Goal: Task Accomplishment & Management: Manage account settings

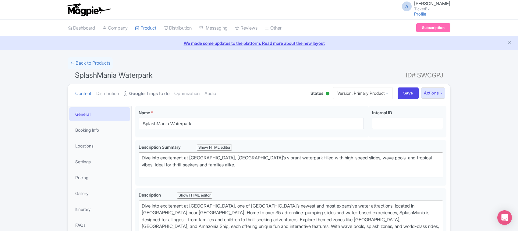
click at [153, 93] on link "Google Things to do" at bounding box center [147, 93] width 46 height 19
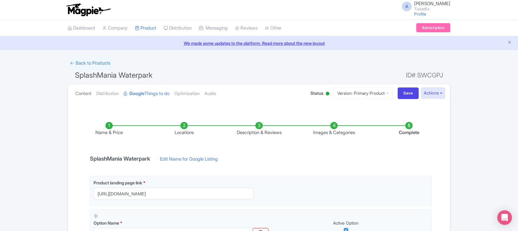
click at [79, 91] on link "Content" at bounding box center [83, 93] width 16 height 19
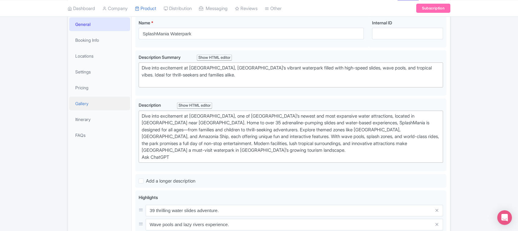
scroll to position [114, 0]
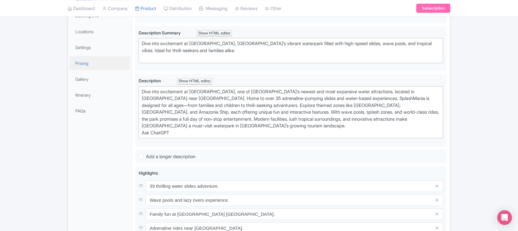
click at [85, 63] on link "Pricing" at bounding box center [99, 63] width 61 height 14
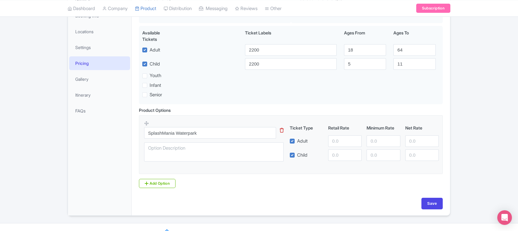
click at [0, 57] on div "← Back to Products SplashMania Waterpark ID# SWCGPJ Content Distribution Google…" at bounding box center [259, 79] width 518 height 273
click at [44, 54] on div "← Back to Products SplashMania Waterpark ID# SWCGPJ Content Distribution Google…" at bounding box center [259, 79] width 518 height 273
click at [334, 146] on input "number" at bounding box center [344, 141] width 33 height 12
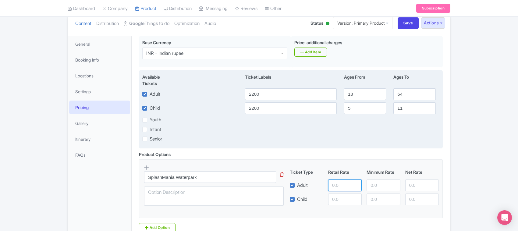
scroll to position [76, 0]
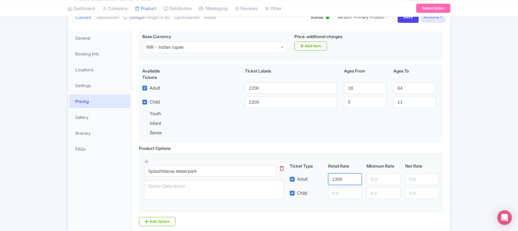
type input "1300"
paste input "1300"
type input "1300"
paste input "1300"
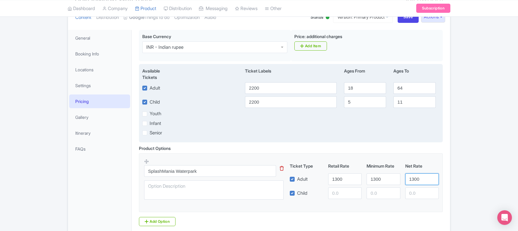
type input "1300"
drag, startPoint x: 284, startPoint y: 92, endPoint x: 177, endPoint y: 91, distance: 106.9
click at [177, 91] on div "Adult 2200 18 64" at bounding box center [291, 88] width 304 height 12
type input "2500"
drag, startPoint x: 266, startPoint y: 99, endPoint x: 190, endPoint y: 107, distance: 75.6
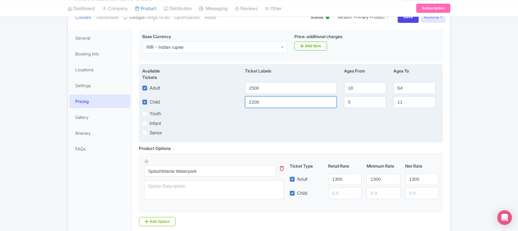
click at [190, 107] on div "Child 2200 5 11" at bounding box center [291, 102] width 304 height 12
type input "2500"
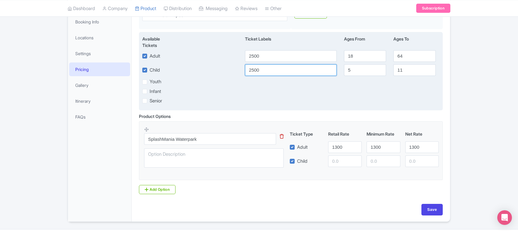
scroll to position [127, 0]
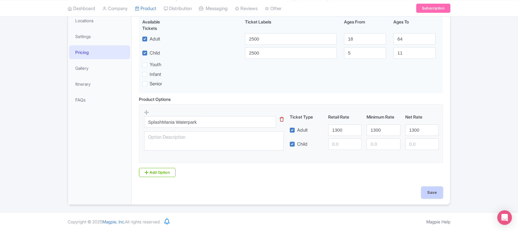
click at [432, 194] on input "Save" at bounding box center [431, 193] width 21 height 12
type input "Saving..."
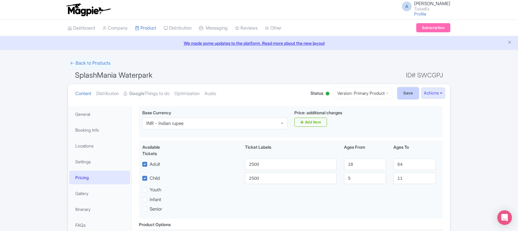
click at [406, 93] on input "Save" at bounding box center [407, 93] width 21 height 12
type input "Saving..."
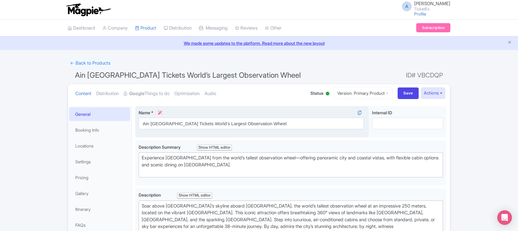
type trix-editor "<div>&nbsp;Soar above Dubai’s skyline aboard Ain Dubai, the world’s tallest obs…"
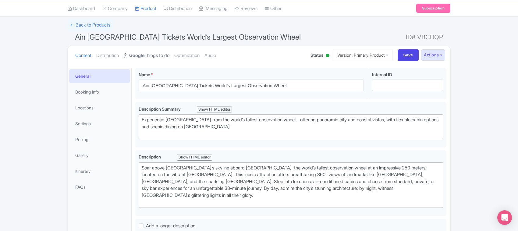
click at [152, 54] on link "Google Things to do" at bounding box center [147, 55] width 46 height 19
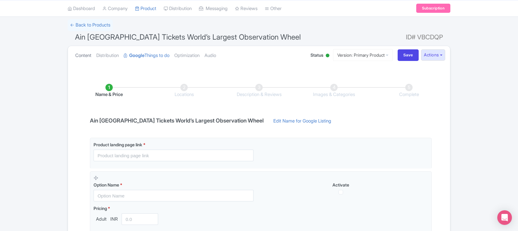
click at [87, 56] on link "Content" at bounding box center [83, 55] width 16 height 19
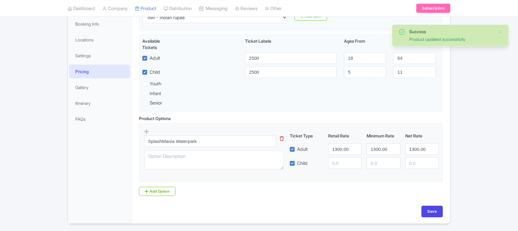
scroll to position [106, 0]
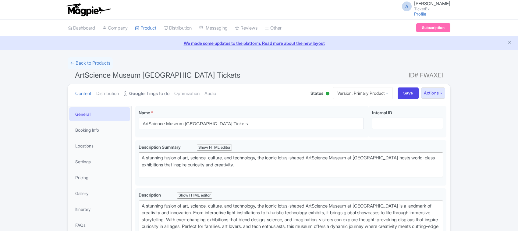
click at [144, 93] on strong "Google" at bounding box center [136, 93] width 15 height 7
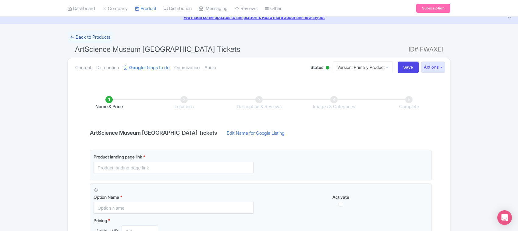
scroll to position [38, 0]
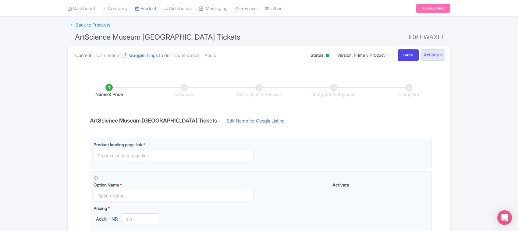
click at [85, 53] on link "Content" at bounding box center [83, 55] width 16 height 19
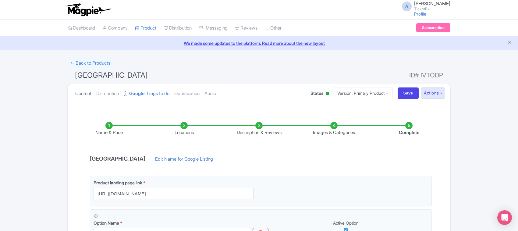
click at [87, 93] on link "Content" at bounding box center [83, 93] width 16 height 19
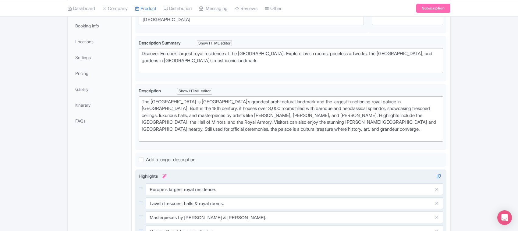
scroll to position [76, 0]
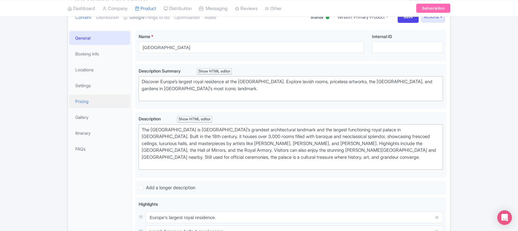
click at [75, 101] on link "Pricing" at bounding box center [99, 101] width 61 height 14
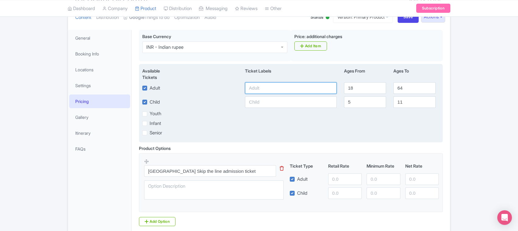
click at [266, 90] on input "text" at bounding box center [291, 88] width 92 height 12
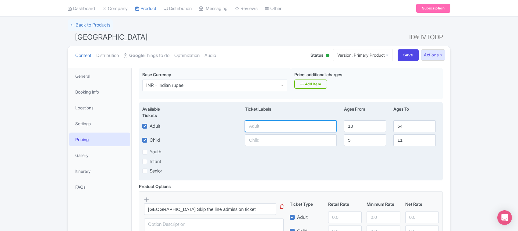
click at [256, 124] on input "text" at bounding box center [291, 126] width 92 height 12
type input "2300"
click at [256, 141] on input "text" at bounding box center [291, 140] width 92 height 12
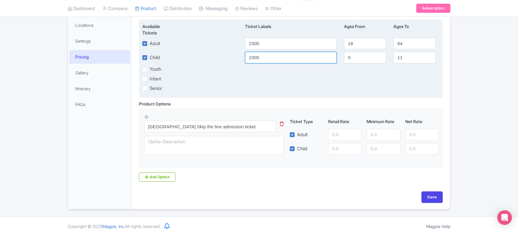
scroll to position [127, 0]
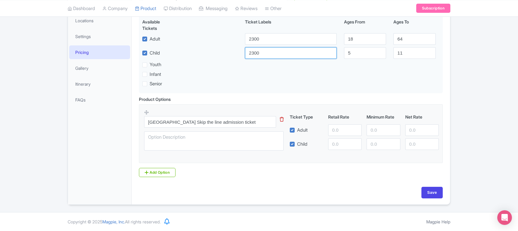
type input "2300"
click at [335, 130] on input "number" at bounding box center [344, 130] width 33 height 12
type input "7"
type input "1700"
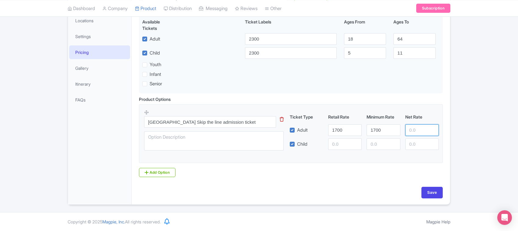
type input "7"
type input "1700"
click at [432, 194] on input "Save" at bounding box center [431, 193] width 21 height 12
type input "Saving..."
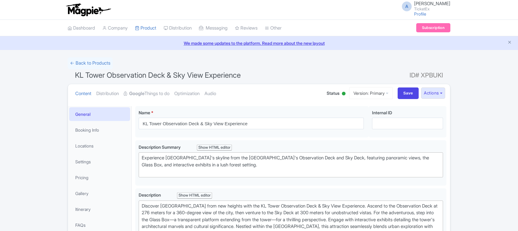
type trix-editor "<div>Discover [GEOGRAPHIC_DATA] from new heights with the KL Tower Observation …"
click at [144, 95] on strong "Google" at bounding box center [136, 93] width 15 height 7
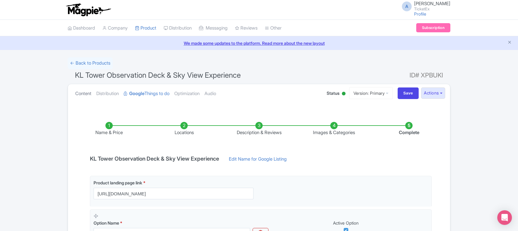
click at [84, 92] on link "Content" at bounding box center [83, 93] width 16 height 19
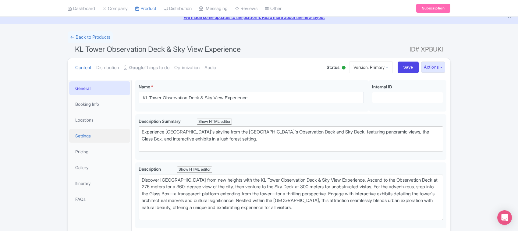
scroll to position [76, 0]
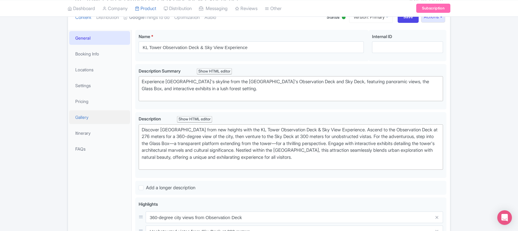
click at [84, 117] on link "Gallery" at bounding box center [99, 117] width 61 height 14
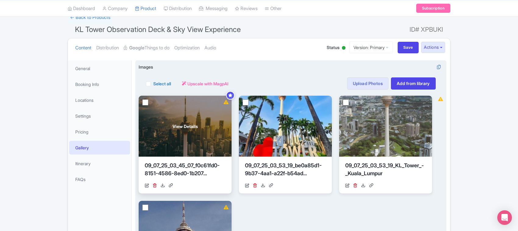
scroll to position [0, 0]
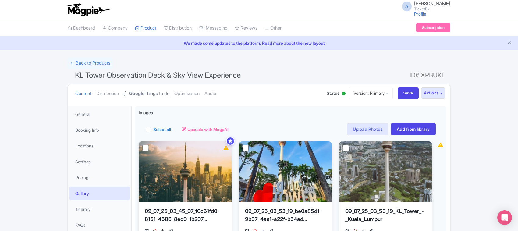
click at [156, 94] on link "Google Things to do" at bounding box center [147, 93] width 46 height 19
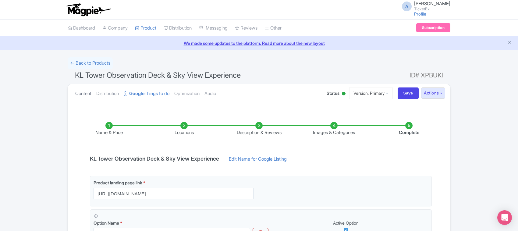
click at [83, 94] on link "Content" at bounding box center [83, 93] width 16 height 19
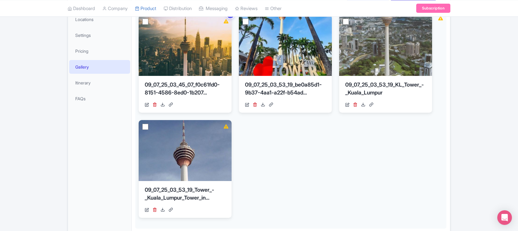
scroll to position [54, 0]
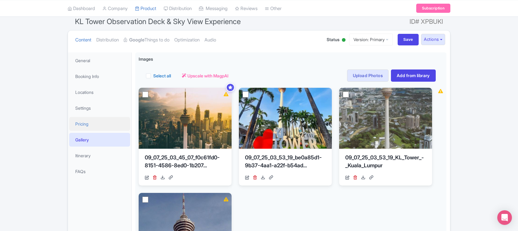
click at [86, 123] on link "Pricing" at bounding box center [99, 124] width 61 height 14
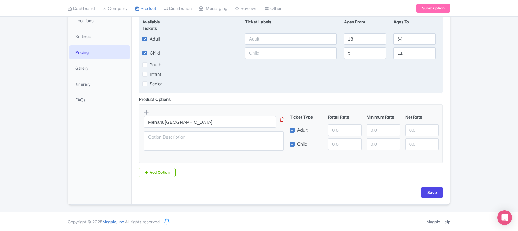
scroll to position [127, 0]
click at [264, 40] on input "text" at bounding box center [291, 39] width 92 height 12
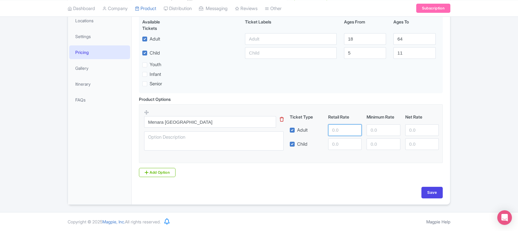
click at [336, 128] on input "number" at bounding box center [344, 130] width 33 height 12
type input "999"
paste input "999"
type input "999"
paste input "999"
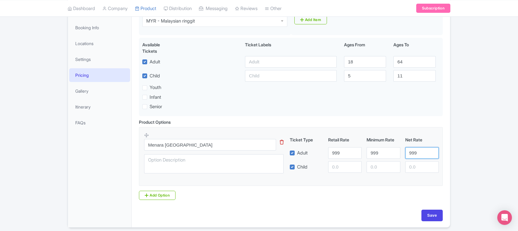
scroll to position [89, 0]
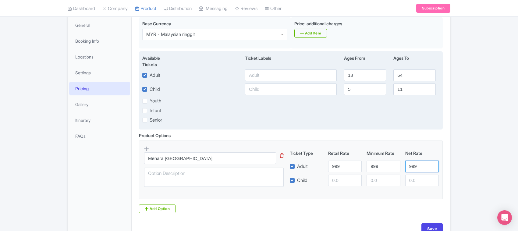
type input "999"
click at [266, 76] on input "text" at bounding box center [291, 75] width 92 height 12
click at [257, 74] on input "text" at bounding box center [291, 75] width 92 height 12
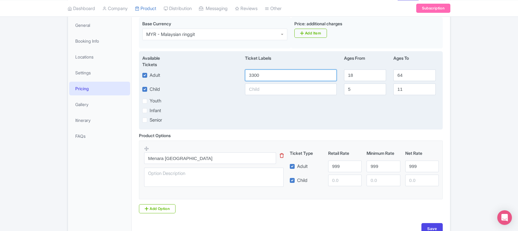
type input "3300"
click at [264, 89] on input "text" at bounding box center [291, 89] width 92 height 12
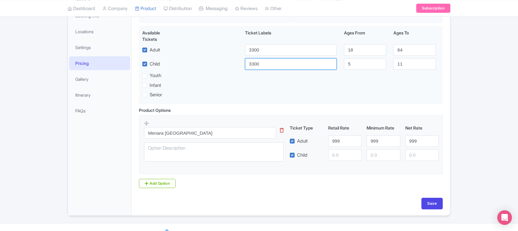
scroll to position [127, 0]
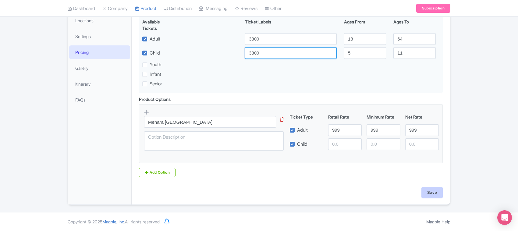
type input "3300"
click at [434, 192] on input "Save" at bounding box center [431, 193] width 21 height 12
type input "Saving..."
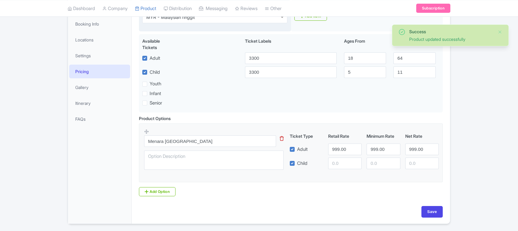
scroll to position [106, 0]
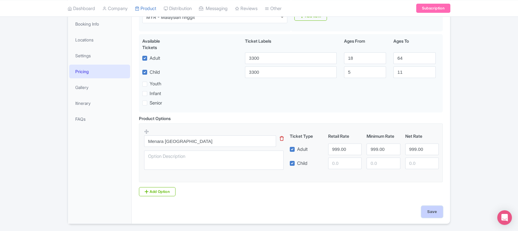
click at [423, 212] on input "Save" at bounding box center [431, 212] width 21 height 12
type input "Saving..."
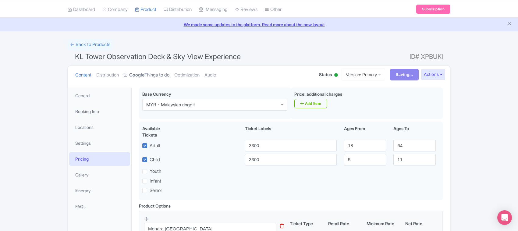
scroll to position [0, 0]
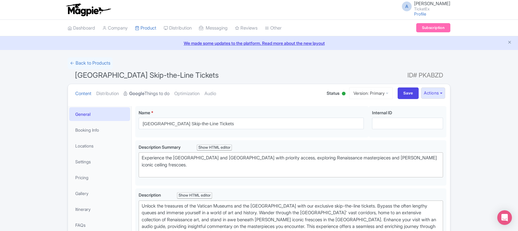
click at [160, 94] on link "Google Things to do" at bounding box center [147, 93] width 46 height 19
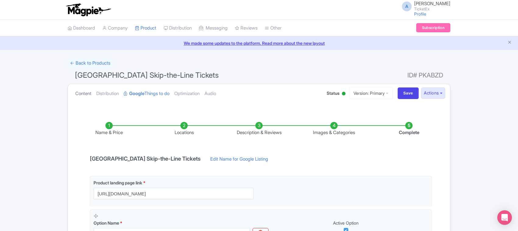
click at [83, 92] on link "Content" at bounding box center [83, 93] width 16 height 19
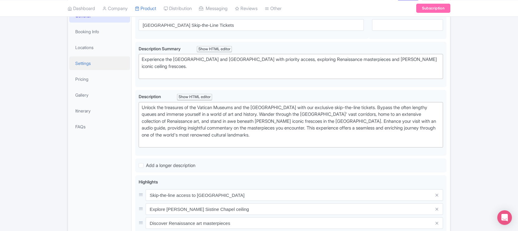
scroll to position [87, 0]
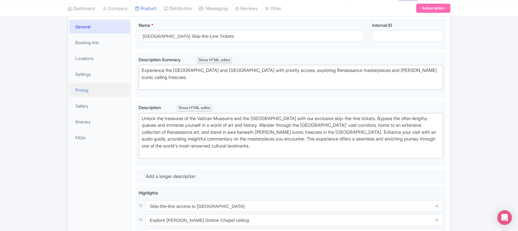
click at [87, 88] on link "Pricing" at bounding box center [99, 90] width 61 height 14
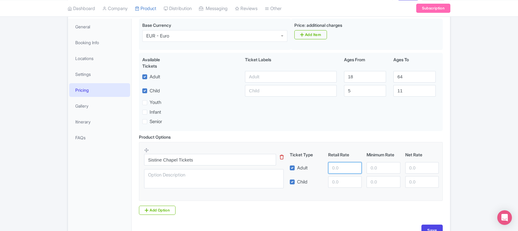
click at [337, 167] on input "number" at bounding box center [344, 168] width 33 height 12
type input "2563"
click at [337, 167] on input "2563" at bounding box center [344, 168] width 33 height 12
drag, startPoint x: 343, startPoint y: 167, endPoint x: 306, endPoint y: 168, distance: 36.9
click at [306, 168] on div "Adult 2563" at bounding box center [364, 168] width 154 height 12
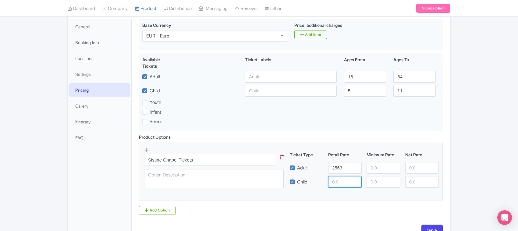
click at [343, 184] on input "number" at bounding box center [344, 182] width 33 height 12
drag, startPoint x: 344, startPoint y: 168, endPoint x: 306, endPoint y: 168, distance: 37.8
click at [306, 168] on div "Adult 2563" at bounding box center [364, 168] width 154 height 12
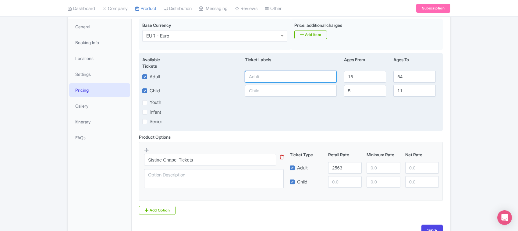
click at [252, 73] on input "text" at bounding box center [291, 77] width 92 height 12
paste input "2563"
type input "2563"
click at [258, 90] on input "text" at bounding box center [291, 91] width 92 height 12
paste input "2563"
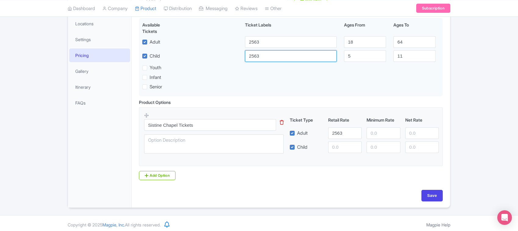
scroll to position [127, 0]
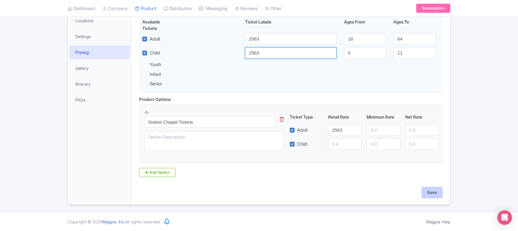
type input "2563"
click at [429, 192] on input "Save" at bounding box center [431, 193] width 21 height 12
type input "Saving..."
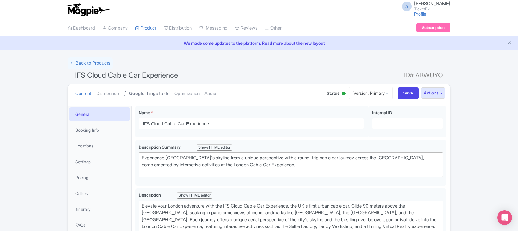
click at [160, 95] on link "Google Things to do" at bounding box center [147, 93] width 46 height 19
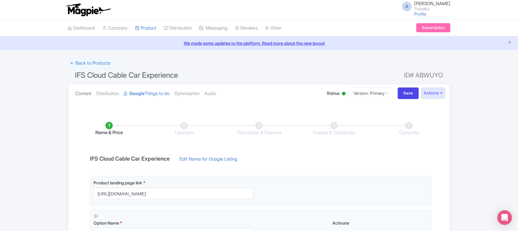
click at [81, 93] on link "Content" at bounding box center [83, 93] width 16 height 19
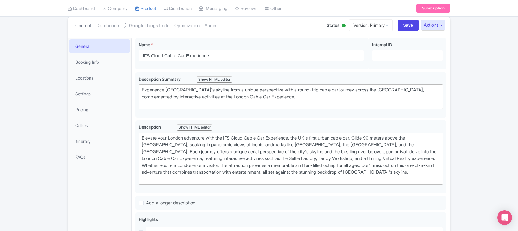
scroll to position [76, 0]
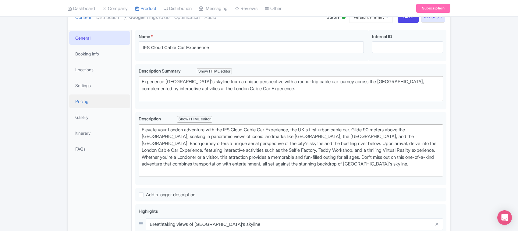
click at [82, 102] on link "Pricing" at bounding box center [99, 101] width 61 height 14
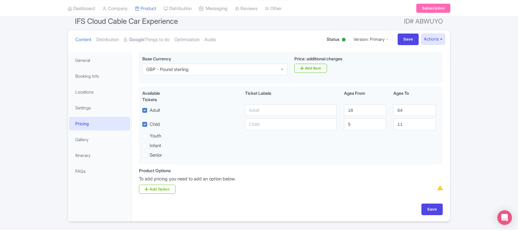
scroll to position [72, 0]
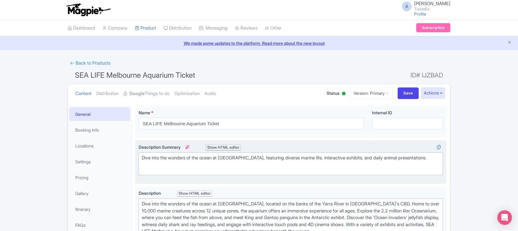
type trix-editor "<div>Dive into the wonders of the ocean at [GEOGRAPHIC_DATA], located on the ba…"
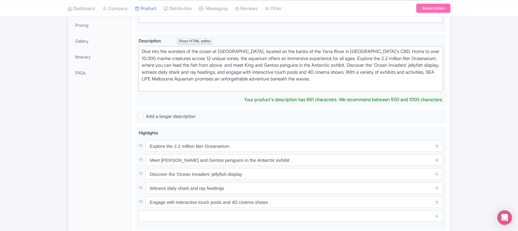
scroll to position [114, 0]
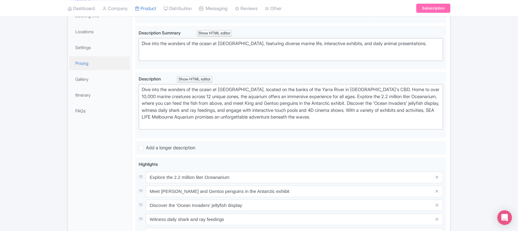
click at [86, 61] on link "Pricing" at bounding box center [99, 63] width 61 height 14
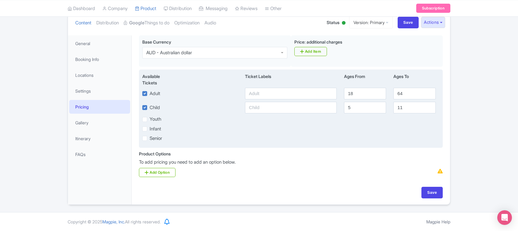
scroll to position [72, 0]
click at [275, 94] on input "text" at bounding box center [291, 94] width 92 height 12
paste input "1648"
type input "1648"
click at [272, 102] on input "text" at bounding box center [291, 108] width 92 height 12
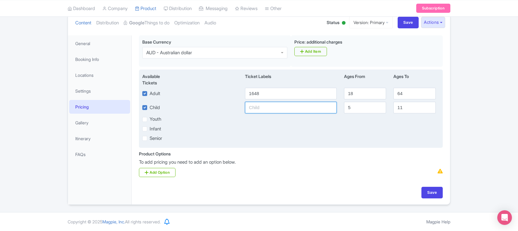
paste input "1648"
type input "1648"
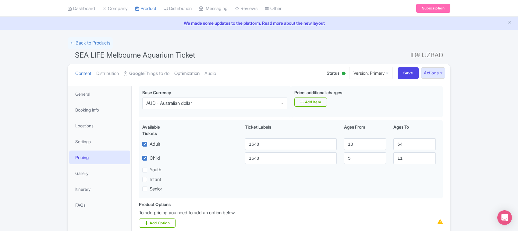
scroll to position [38, 0]
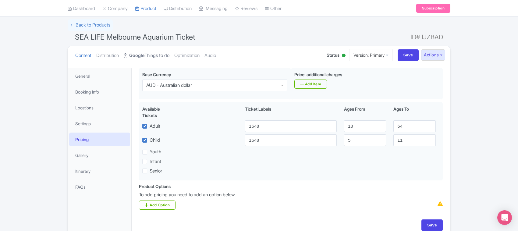
click at [159, 54] on link "Google Things to do" at bounding box center [147, 55] width 46 height 19
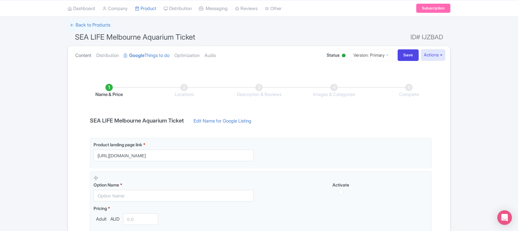
click at [86, 55] on link "Content" at bounding box center [83, 55] width 16 height 19
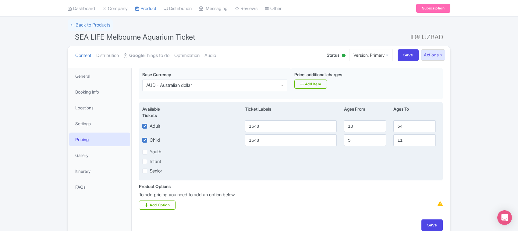
scroll to position [72, 0]
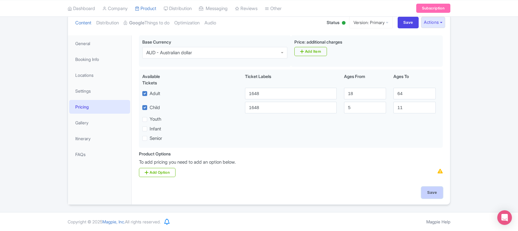
click at [427, 193] on input "Save" at bounding box center [431, 193] width 21 height 12
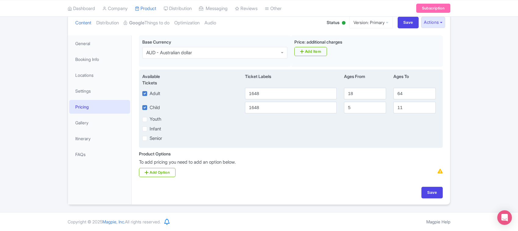
type input "Saving..."
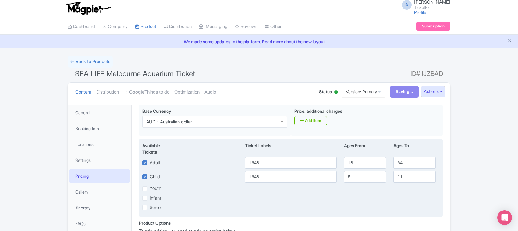
scroll to position [0, 0]
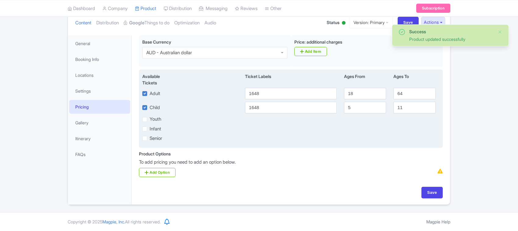
scroll to position [72, 0]
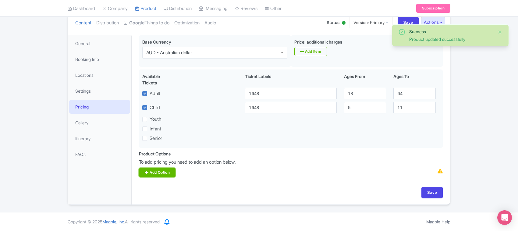
click at [166, 171] on link "Add Option" at bounding box center [157, 172] width 37 height 9
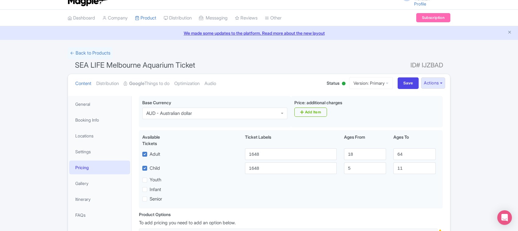
scroll to position [0, 0]
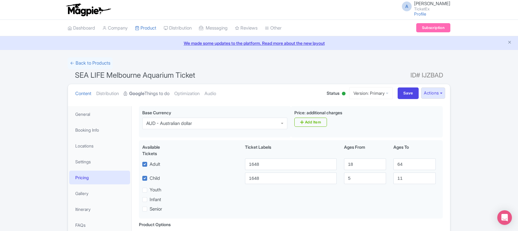
click at [161, 95] on link "Google Things to do" at bounding box center [147, 93] width 46 height 19
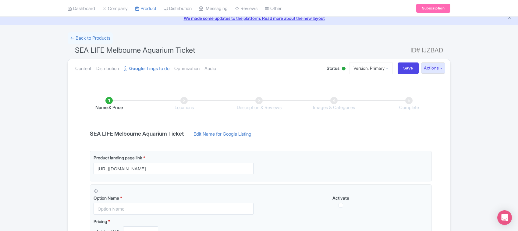
scroll to position [38, 0]
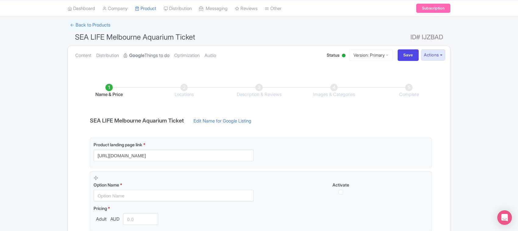
click at [154, 56] on link "Google Things to do" at bounding box center [147, 55] width 46 height 19
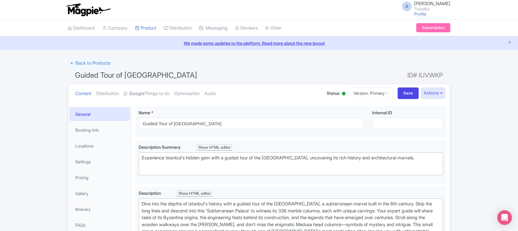
type trix-editor "<div>Dive into the depths of Istanbul's history with a guided tour of the Basil…"
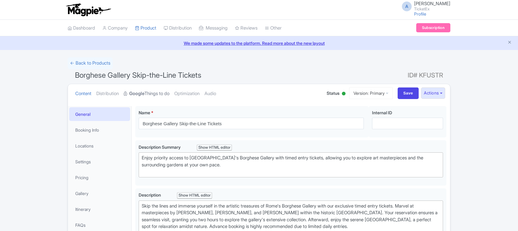
click at [149, 95] on link "Google Things to do" at bounding box center [147, 93] width 46 height 19
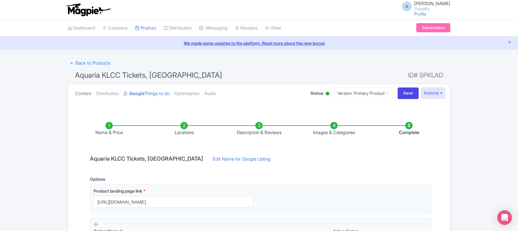
click at [79, 90] on link "Content" at bounding box center [83, 93] width 16 height 19
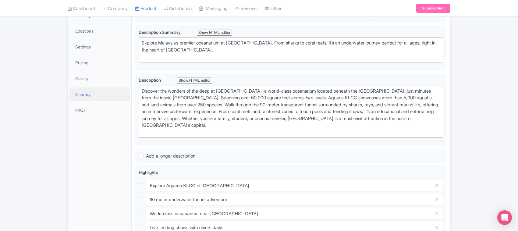
scroll to position [114, 0]
click at [84, 65] on link "Pricing" at bounding box center [99, 63] width 61 height 14
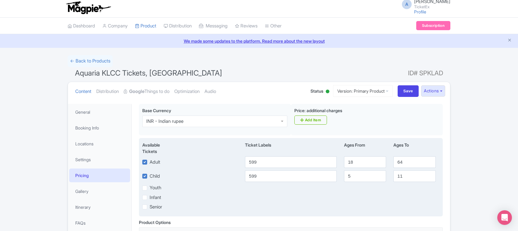
scroll to position [0, 0]
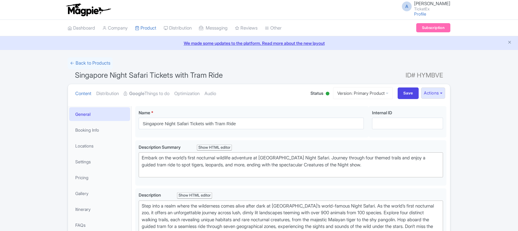
scroll to position [38, 0]
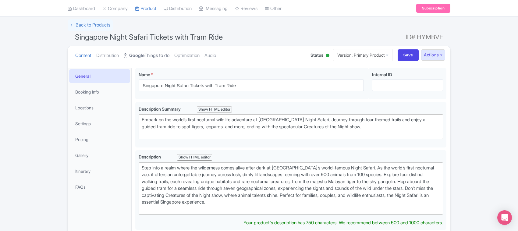
click at [151, 55] on link "Google Things to do" at bounding box center [147, 55] width 46 height 19
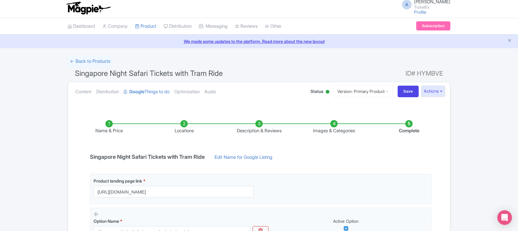
scroll to position [0, 0]
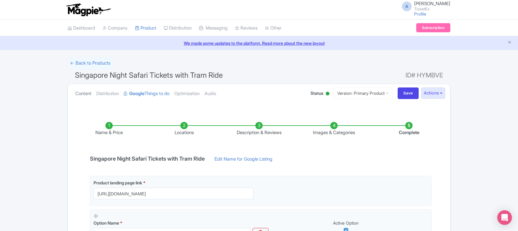
click at [83, 92] on link "Content" at bounding box center [83, 93] width 16 height 19
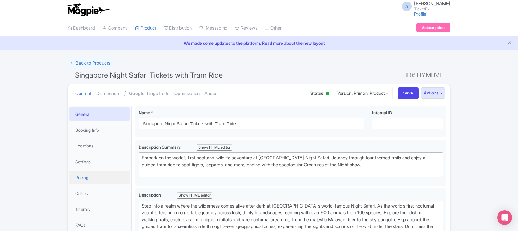
click at [87, 178] on link "Pricing" at bounding box center [99, 178] width 61 height 14
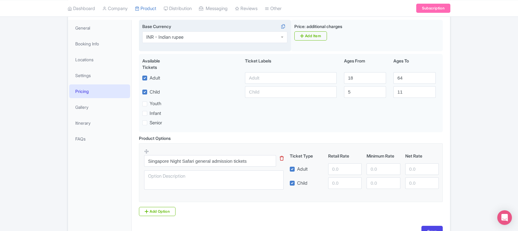
scroll to position [89, 0]
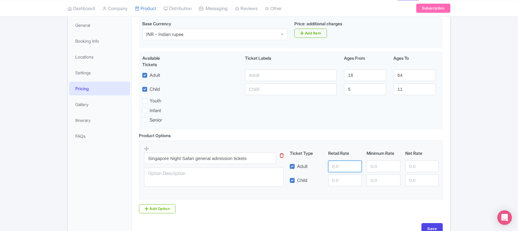
click at [335, 167] on input "number" at bounding box center [344, 166] width 33 height 12
type input "3000"
paste input "3000"
type input "3000"
paste input "3000"
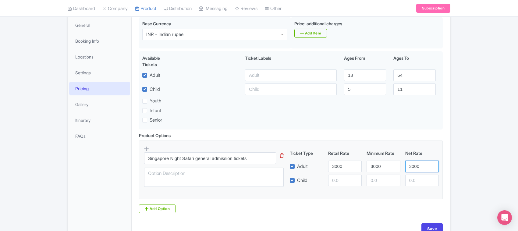
type input "3000"
click at [337, 182] on input "number" at bounding box center [344, 180] width 33 height 12
paste input "3000"
type input "3000"
paste input "3000"
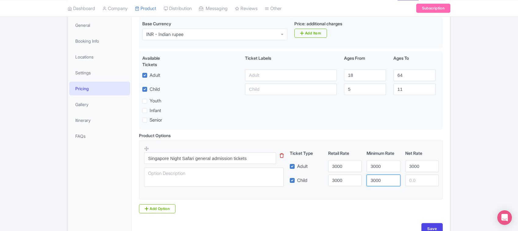
type input "3000"
paste input "3000"
type input "3000"
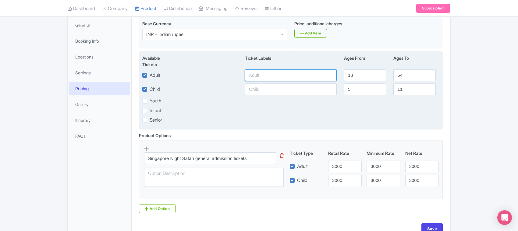
click at [263, 76] on input "text" at bounding box center [291, 75] width 92 height 12
paste input "3000"
type input "3000"
click at [261, 90] on input "text" at bounding box center [291, 89] width 92 height 12
paste input "3000"
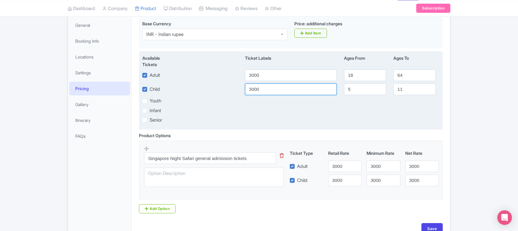
type input "3000"
click at [251, 77] on input "3000" at bounding box center [291, 75] width 92 height 12
type input "4000"
click at [252, 89] on input "3000" at bounding box center [291, 89] width 92 height 12
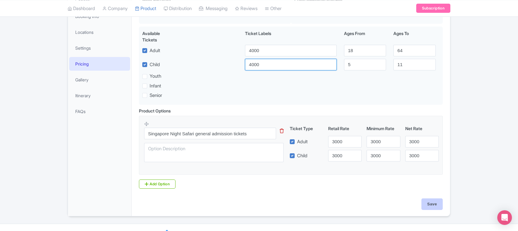
scroll to position [127, 0]
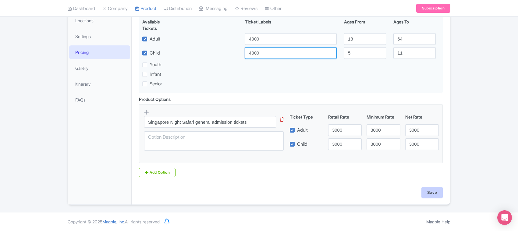
type input "4000"
click at [430, 193] on input "Save" at bounding box center [431, 193] width 21 height 12
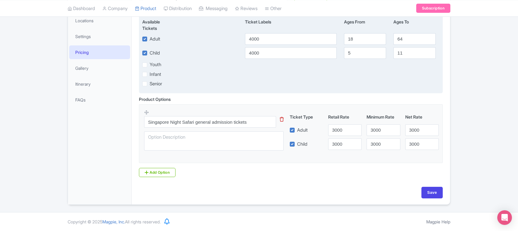
type input "Saving..."
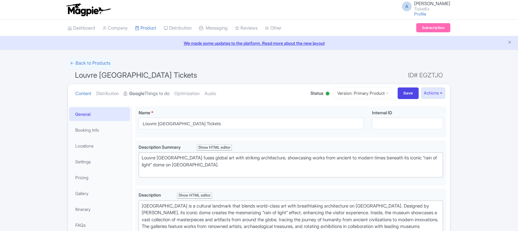
click at [154, 95] on link "Google Things to do" at bounding box center [147, 93] width 46 height 19
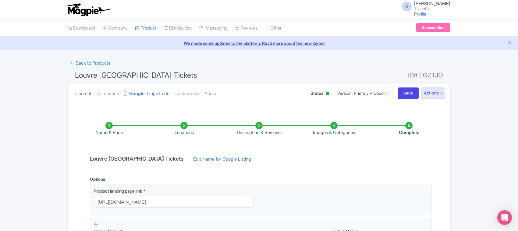
click at [81, 94] on link "Content" at bounding box center [83, 93] width 16 height 19
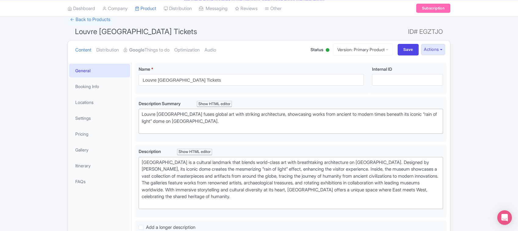
scroll to position [38, 0]
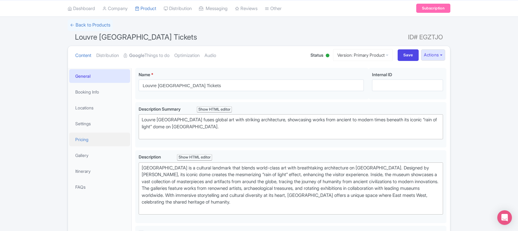
click at [87, 136] on link "Pricing" at bounding box center [99, 139] width 61 height 14
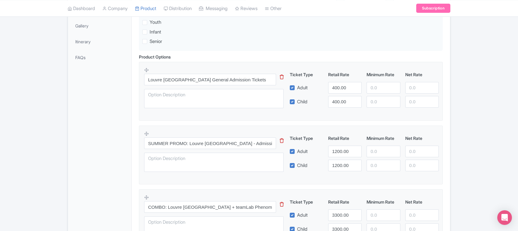
scroll to position [167, 0]
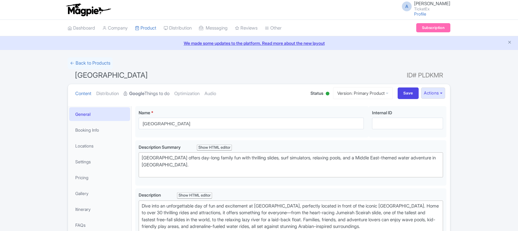
click at [149, 92] on link "Google Things to do" at bounding box center [147, 93] width 46 height 19
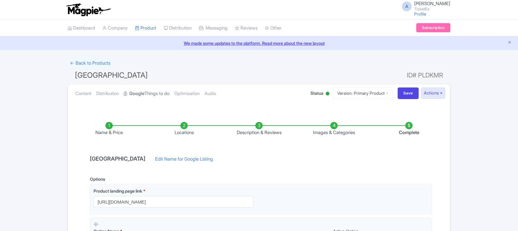
scroll to position [76, 0]
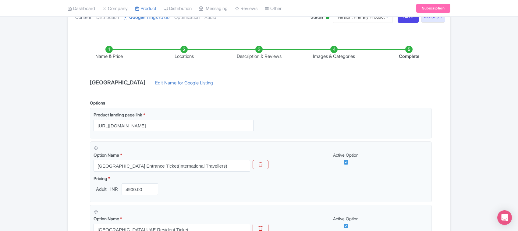
click at [82, 21] on link "Content" at bounding box center [83, 17] width 16 height 19
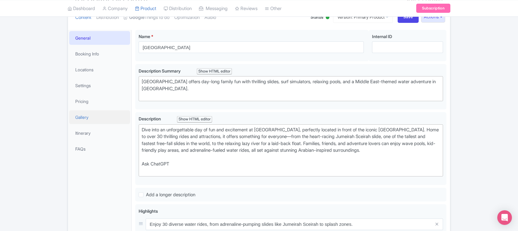
click at [88, 119] on link "Gallery" at bounding box center [99, 117] width 61 height 14
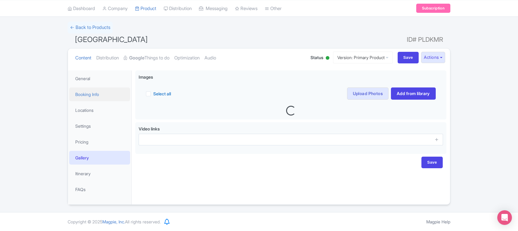
scroll to position [36, 0]
click at [90, 98] on link "Booking Info" at bounding box center [99, 94] width 61 height 14
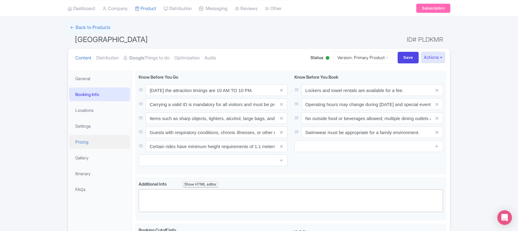
click at [89, 142] on link "Pricing" at bounding box center [99, 142] width 61 height 14
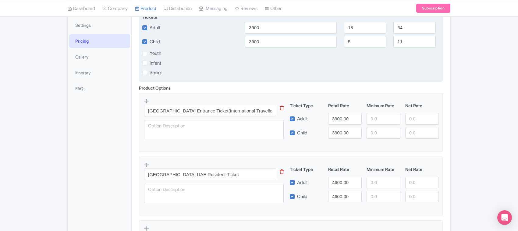
scroll to position [102, 0]
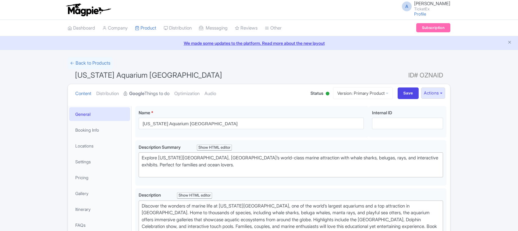
click at [143, 92] on strong "Google" at bounding box center [136, 93] width 15 height 7
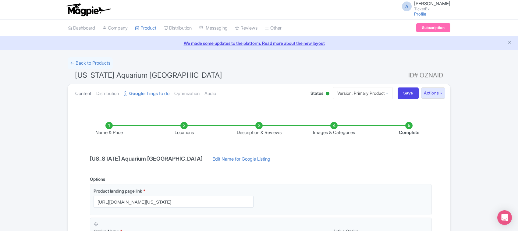
click at [86, 94] on link "Content" at bounding box center [83, 93] width 16 height 19
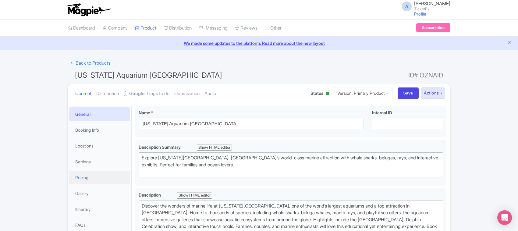
click at [87, 176] on link "Pricing" at bounding box center [99, 178] width 61 height 14
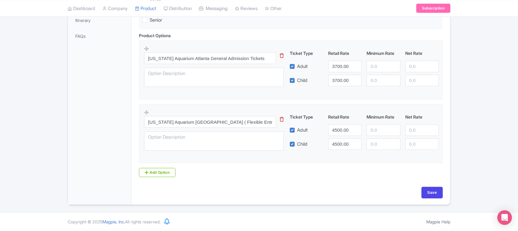
scroll to position [190, 0]
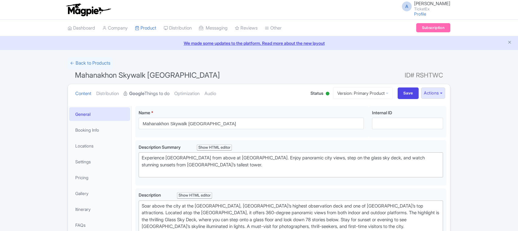
click at [144, 93] on strong "Google" at bounding box center [136, 93] width 15 height 7
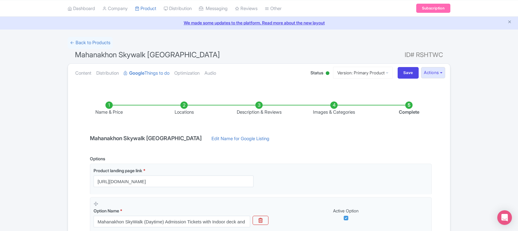
scroll to position [38, 0]
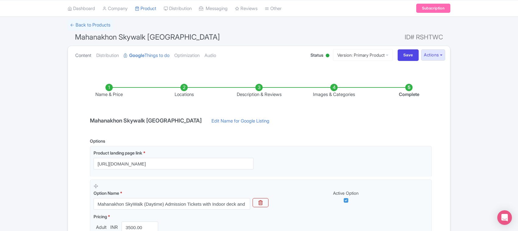
click at [84, 54] on link "Content" at bounding box center [83, 55] width 16 height 19
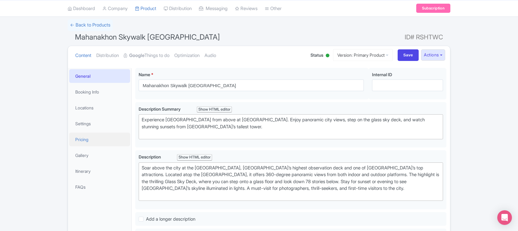
click at [88, 136] on link "Pricing" at bounding box center [99, 139] width 61 height 14
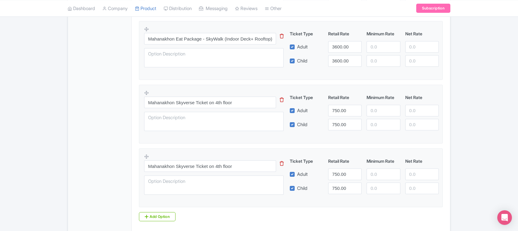
scroll to position [956, 0]
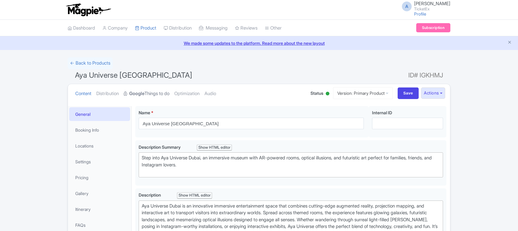
click at [155, 93] on link "Google Things to do" at bounding box center [147, 93] width 46 height 19
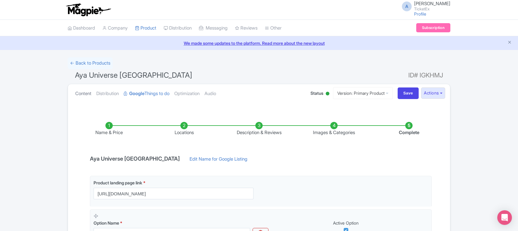
click at [81, 92] on link "Content" at bounding box center [83, 93] width 16 height 19
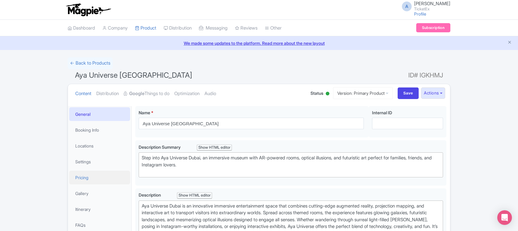
click at [85, 176] on link "Pricing" at bounding box center [99, 178] width 61 height 14
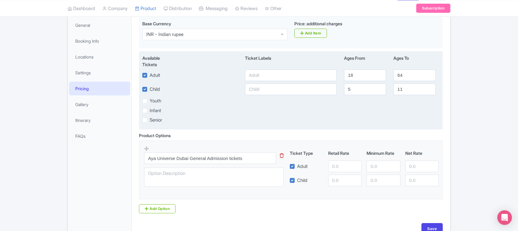
scroll to position [51, 0]
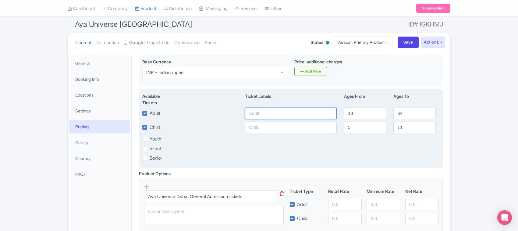
click at [267, 116] on input "text" at bounding box center [291, 114] width 92 height 12
paste input "2100"
type input "2100"
click at [257, 124] on input "text" at bounding box center [291, 128] width 92 height 12
paste input "2100"
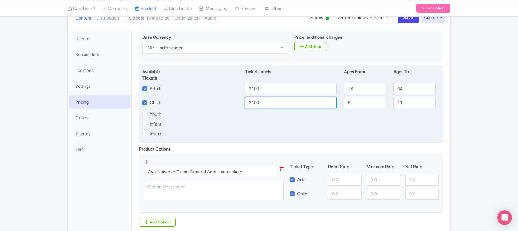
scroll to position [89, 0]
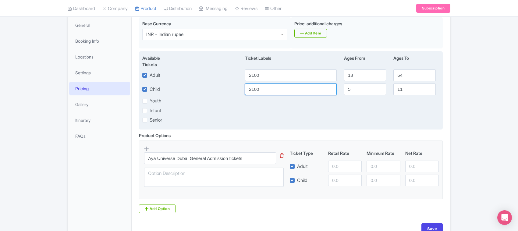
type input "2100"
drag, startPoint x: 265, startPoint y: 76, endPoint x: 256, endPoint y: 115, distance: 39.3
click at [242, 76] on div "2100" at bounding box center [290, 75] width 99 height 12
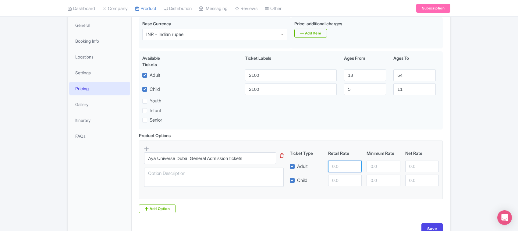
click at [340, 169] on input "number" at bounding box center [344, 166] width 33 height 12
paste input "2100"
type input "2100"
click at [337, 182] on input "number" at bounding box center [344, 180] width 33 height 12
paste input "2100"
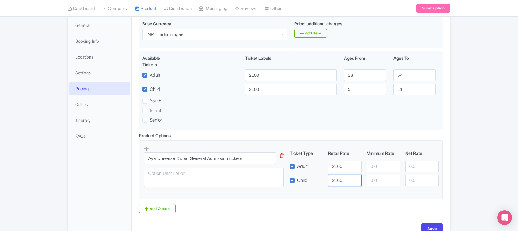
type input "2100"
click at [370, 164] on input "number" at bounding box center [382, 166] width 33 height 12
paste input "2100"
type input "2100"
click at [374, 179] on input "number" at bounding box center [382, 180] width 33 height 12
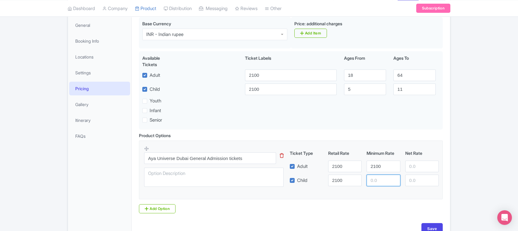
paste input "2100"
type input "2100"
click at [409, 165] on input "number" at bounding box center [421, 166] width 33 height 12
paste input "2100"
type input "2100"
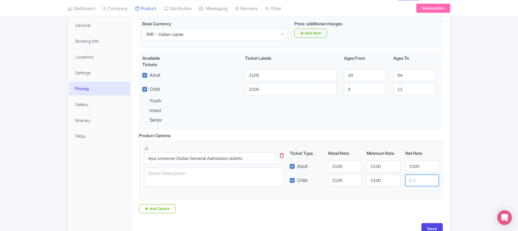
click at [413, 179] on input "number" at bounding box center [421, 180] width 33 height 12
paste input "2100"
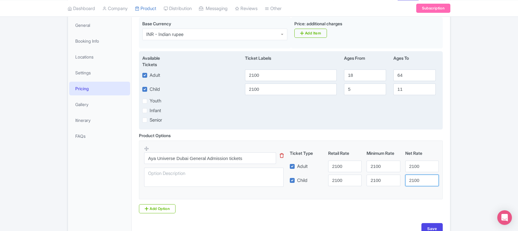
type input "2100"
click at [274, 79] on input "2100" at bounding box center [291, 75] width 92 height 12
drag, startPoint x: 274, startPoint y: 79, endPoint x: 221, endPoint y: 79, distance: 53.6
click at [221, 79] on div "Adult 2100 18 64" at bounding box center [291, 75] width 304 height 12
type input "2559"
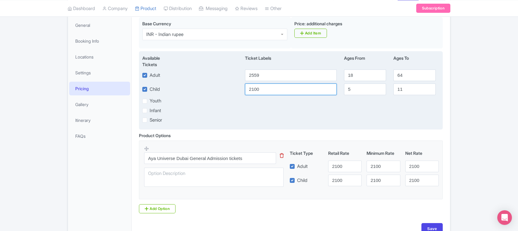
drag, startPoint x: 267, startPoint y: 91, endPoint x: 204, endPoint y: 89, distance: 62.4
click at [204, 89] on div "Child 2100 5 11" at bounding box center [291, 89] width 304 height 12
paste input "559"
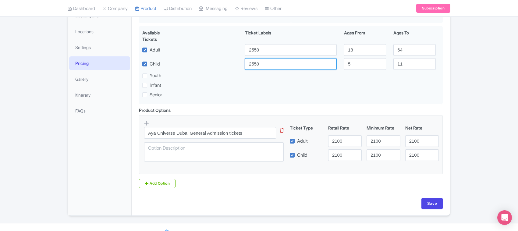
scroll to position [127, 0]
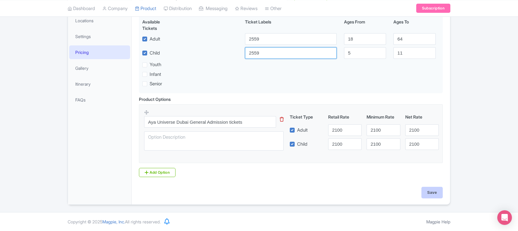
type input "2559"
click at [430, 192] on input "Save" at bounding box center [431, 193] width 21 height 12
type input "Saving..."
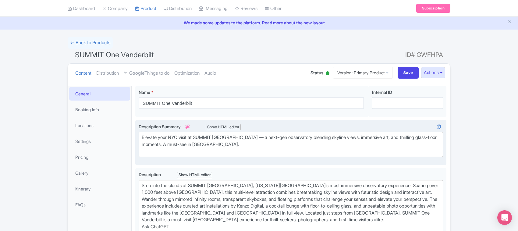
scroll to position [38, 0]
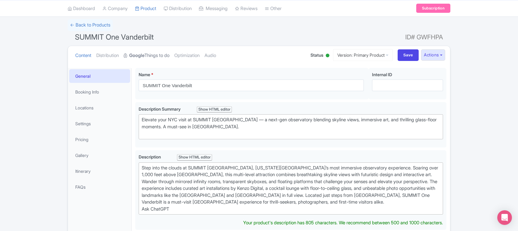
click at [157, 50] on link "Google Things to do" at bounding box center [147, 55] width 46 height 19
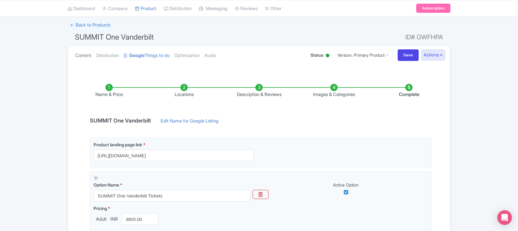
click at [85, 53] on link "Content" at bounding box center [83, 55] width 16 height 19
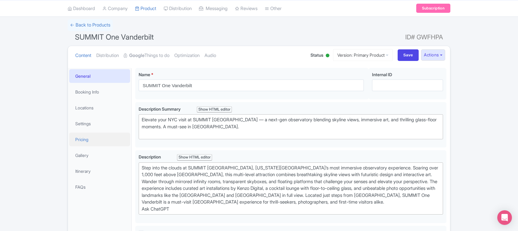
click at [84, 139] on link "Pricing" at bounding box center [99, 139] width 61 height 14
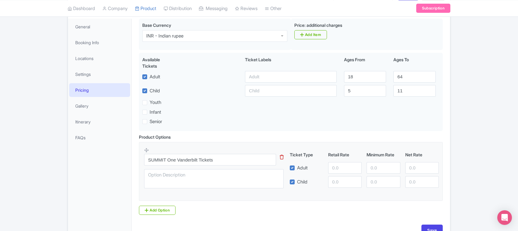
scroll to position [76, 0]
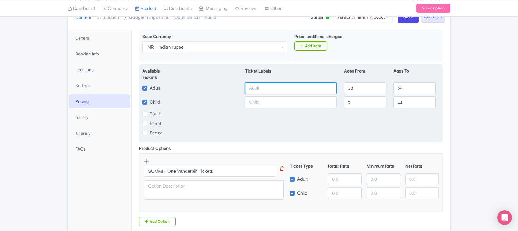
click at [271, 88] on input "text" at bounding box center [291, 88] width 92 height 12
paste input "3805"
type input "3805"
click at [263, 101] on input "text" at bounding box center [291, 102] width 92 height 12
paste input "3805"
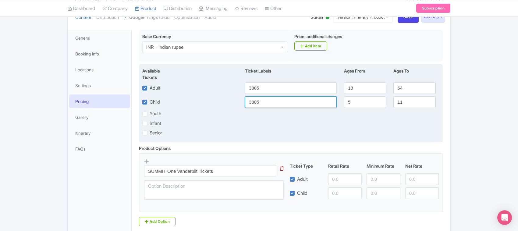
type input "3805"
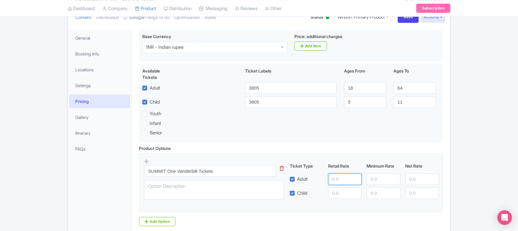
click at [335, 178] on input "number" at bounding box center [344, 179] width 33 height 12
paste input "3805"
type input "3805"
click at [341, 196] on input "number" at bounding box center [344, 193] width 33 height 12
paste input "3805"
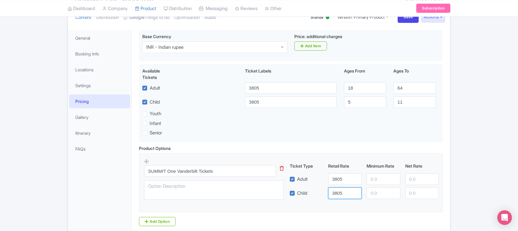
type input "3805"
click at [375, 182] on input "number" at bounding box center [382, 179] width 33 height 12
paste input "3805"
type input "3805"
click at [375, 190] on input "number" at bounding box center [382, 193] width 33 height 12
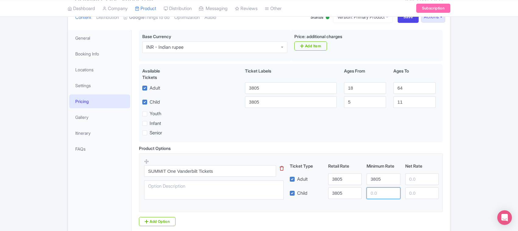
paste input "3805"
type input "3805"
click at [414, 196] on input "number" at bounding box center [421, 193] width 33 height 12
paste input "3805"
type input "3805"
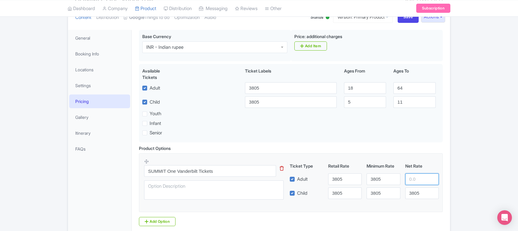
click at [413, 182] on input "number" at bounding box center [421, 179] width 33 height 12
paste input "3805"
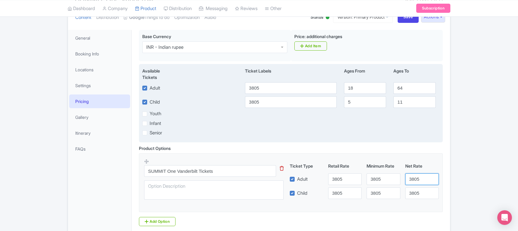
type input "3805"
drag, startPoint x: 267, startPoint y: 102, endPoint x: 173, endPoint y: 108, distance: 94.6
click at [173, 108] on div "Available Tickets i Ticket Labels Ages From Ages To Adult 3805 18 64 Child 3805…" at bounding box center [291, 103] width 304 height 78
type input "4500"
drag, startPoint x: 261, startPoint y: 87, endPoint x: 214, endPoint y: 87, distance: 47.5
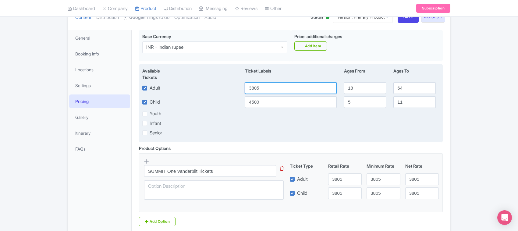
click at [214, 87] on div "Adult 3805 18 64" at bounding box center [291, 88] width 304 height 12
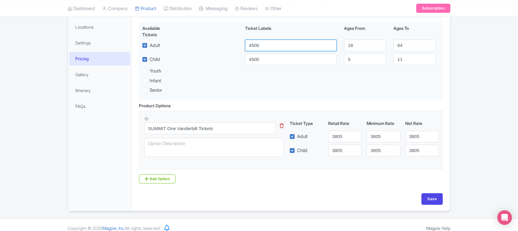
scroll to position [127, 0]
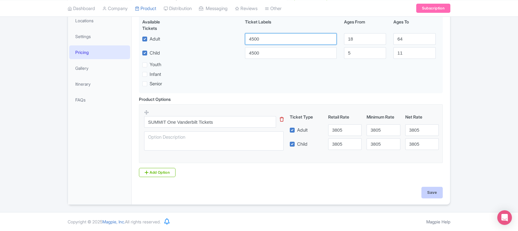
type input "4500"
click at [436, 194] on input "Save" at bounding box center [431, 193] width 21 height 12
type input "Saving..."
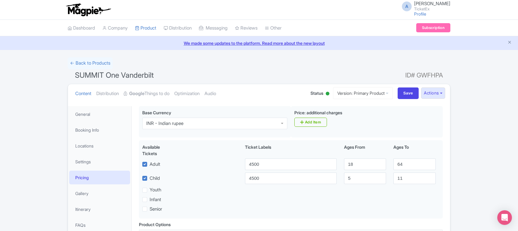
click at [41, 79] on div "Success Product updated successfully ← Back to Products SUMMIT One Vanderbilt I…" at bounding box center [259, 193] width 518 height 273
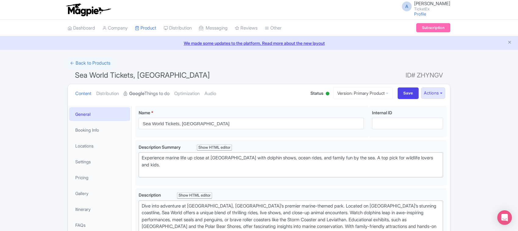
click at [157, 93] on link "Google Things to do" at bounding box center [147, 93] width 46 height 19
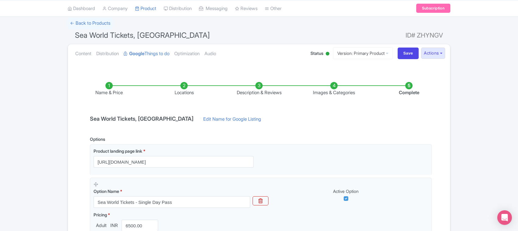
scroll to position [38, 0]
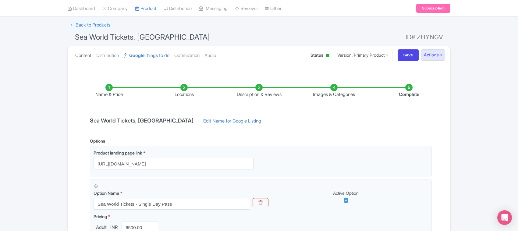
click at [85, 55] on link "Content" at bounding box center [83, 55] width 16 height 19
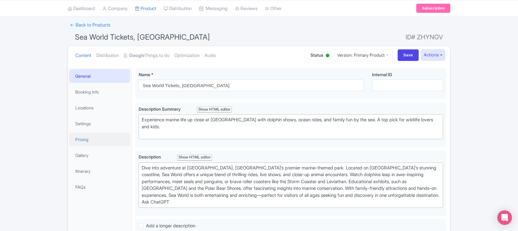
click at [83, 139] on link "Pricing" at bounding box center [99, 139] width 61 height 14
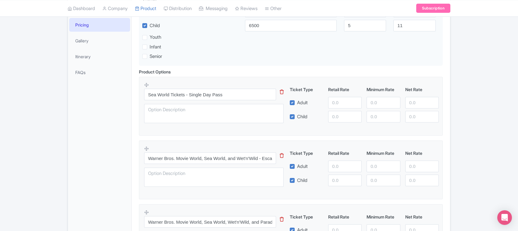
scroll to position [166, 0]
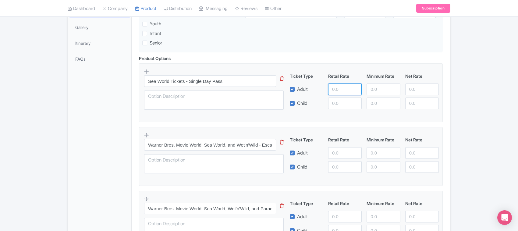
click at [337, 90] on input "number" at bounding box center [344, 89] width 33 height 12
paste input "5370"
type input "5370"
click at [389, 87] on input "number" at bounding box center [382, 89] width 33 height 12
paste input "5370"
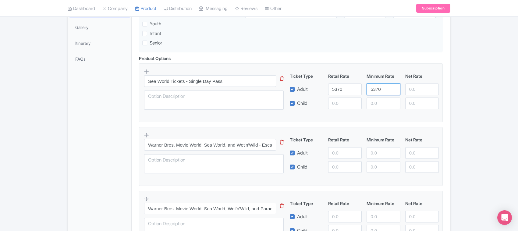
type input "5370"
click at [412, 89] on input "number" at bounding box center [421, 89] width 33 height 12
paste input "5370"
type input "5370"
click at [341, 155] on input "number" at bounding box center [344, 153] width 33 height 12
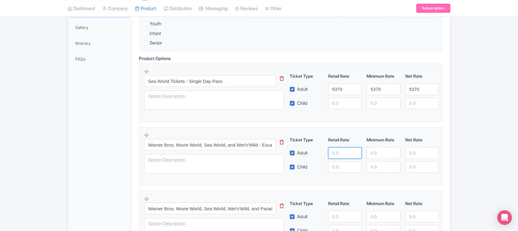
paste input "9565.00"
type input "9565.00"
click at [368, 153] on input "number" at bounding box center [382, 153] width 33 height 12
paste input "9565.00"
type input "9565.00"
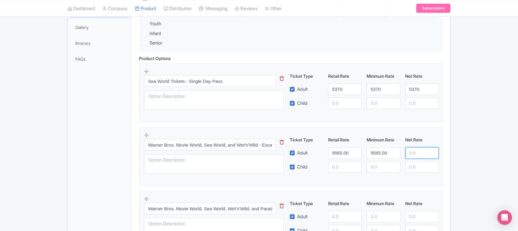
click at [408, 155] on input "number" at bounding box center [421, 153] width 33 height 12
paste input "9565.00"
type input "9565.00"
click at [415, 166] on input "number" at bounding box center [421, 167] width 33 height 12
paste input "9565.00"
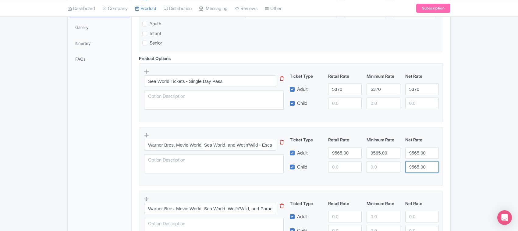
type input "9565.00"
click at [377, 167] on input "number" at bounding box center [382, 167] width 33 height 12
paste input "9565.00"
type input "9565.00"
click at [337, 169] on input "number" at bounding box center [344, 167] width 33 height 12
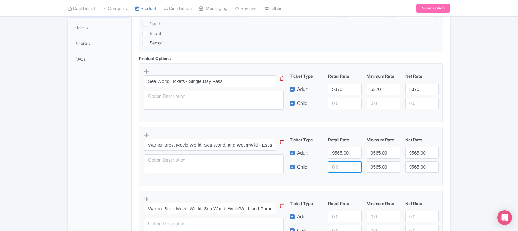
paste input "9565.00"
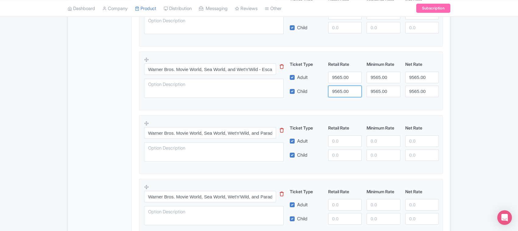
scroll to position [242, 0]
type input "9565.00"
click at [334, 143] on input "number" at bounding box center [344, 141] width 33 height 12
paste input "10065.00"
type input "10065.00"
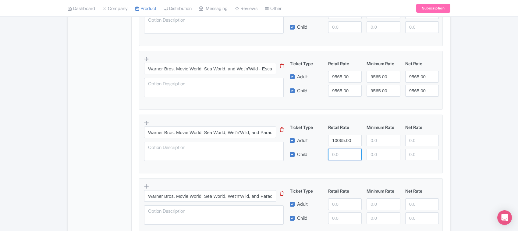
click at [337, 154] on input "number" at bounding box center [344, 155] width 33 height 12
paste input "10065.00"
type input "10065.00"
click at [377, 145] on input "number" at bounding box center [382, 141] width 33 height 12
paste input "10065.00"
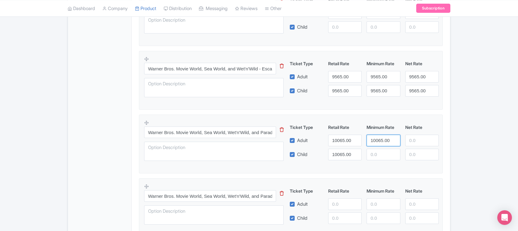
type input "10065.00"
click at [407, 144] on input "number" at bounding box center [421, 141] width 33 height 12
paste input "10065.00"
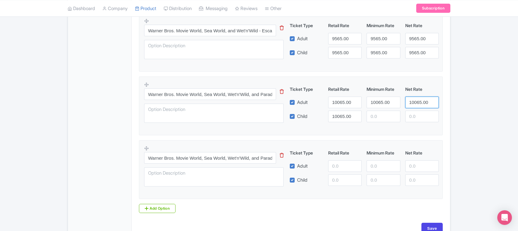
type input "10065.00"
click at [379, 119] on input "number" at bounding box center [382, 117] width 33 height 12
paste input "10065.00"
type input "10065.00"
click at [413, 119] on input "number" at bounding box center [421, 117] width 33 height 12
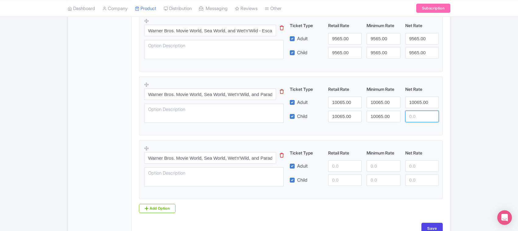
paste input "10065.00"
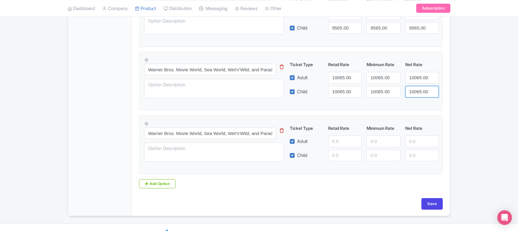
scroll to position [318, 0]
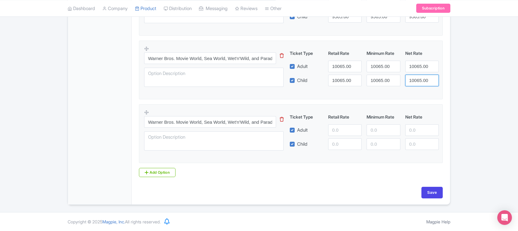
type input "10065.00"
click at [336, 129] on input "number" at bounding box center [344, 130] width 33 height 12
paste input "10965.00"
type input "10965.00"
click at [381, 129] on input "number" at bounding box center [382, 130] width 33 height 12
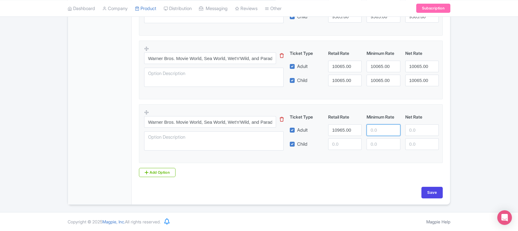
paste input "10965.00"
type input "10965.00"
paste input "10965.00"
click at [413, 131] on input "number" at bounding box center [421, 130] width 33 height 12
type input "10965.00"
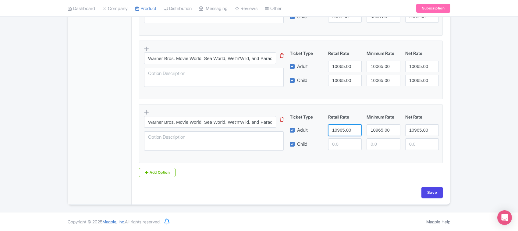
drag, startPoint x: 332, startPoint y: 135, endPoint x: 312, endPoint y: 136, distance: 19.8
click at [312, 136] on div "Ticket Type Retail Rate Minimum Rate Net Rate Adult 10965.00 10965.00 10965.00 …" at bounding box center [364, 132] width 147 height 36
click at [351, 140] on input "number" at bounding box center [344, 144] width 33 height 12
paste input "10965.00"
type input "10965.00"
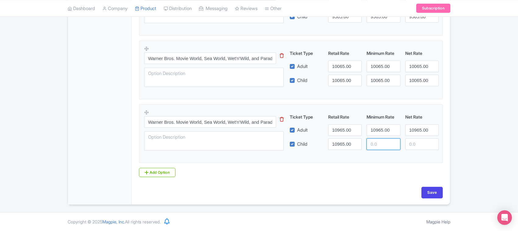
click at [382, 143] on input "number" at bounding box center [382, 144] width 33 height 12
paste input "10965.00"
type input "10965.00"
click at [416, 143] on input "number" at bounding box center [421, 144] width 33 height 12
paste input "10965.00"
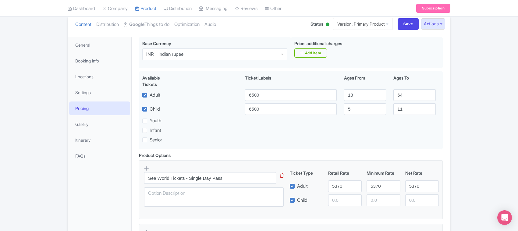
scroll to position [52, 0]
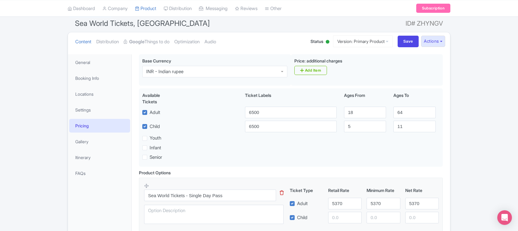
type input "10965.00"
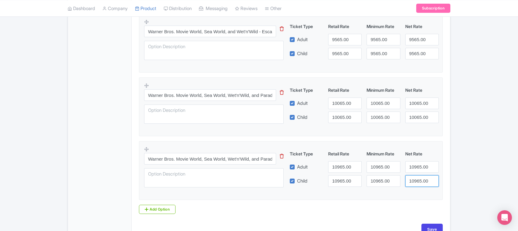
scroll to position [318, 0]
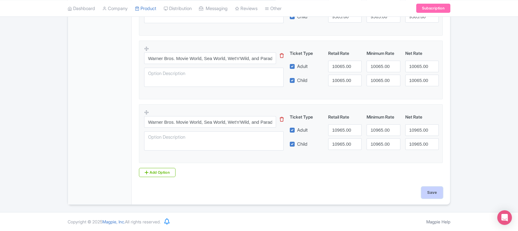
click at [428, 190] on input "Save" at bounding box center [431, 193] width 21 height 12
type input "Saving..."
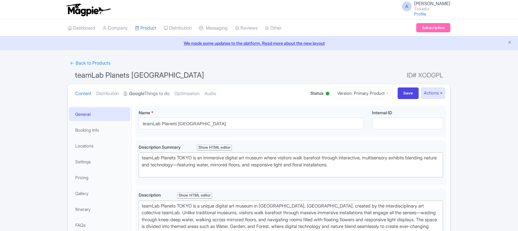
click at [163, 93] on link "Google Things to do" at bounding box center [147, 93] width 46 height 19
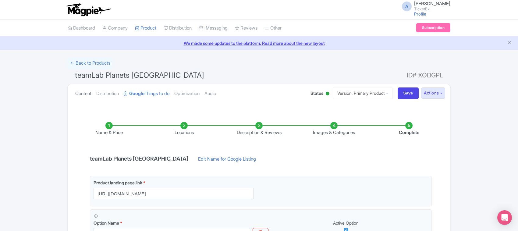
click at [83, 91] on link "Content" at bounding box center [83, 93] width 16 height 19
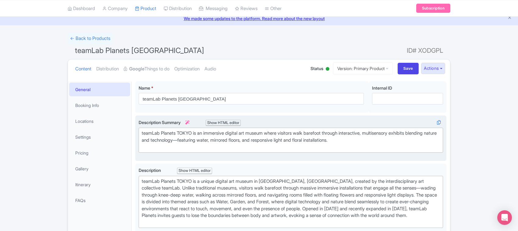
scroll to position [38, 0]
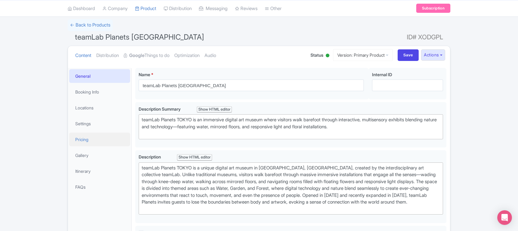
click at [83, 139] on link "Pricing" at bounding box center [99, 139] width 61 height 14
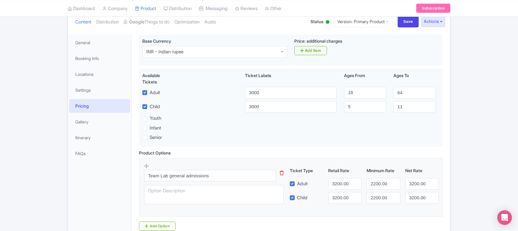
scroll to position [89, 0]
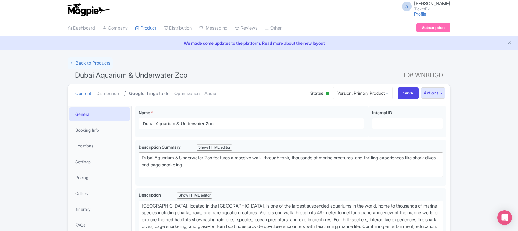
click at [162, 93] on link "Google Things to do" at bounding box center [147, 93] width 46 height 19
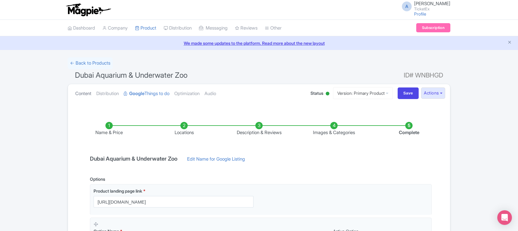
click at [86, 92] on link "Content" at bounding box center [83, 93] width 16 height 19
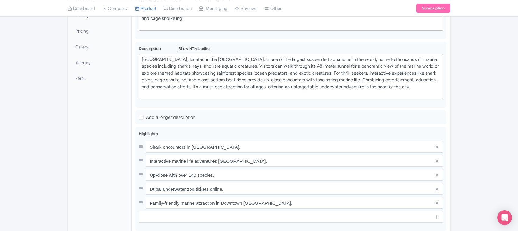
scroll to position [152, 0]
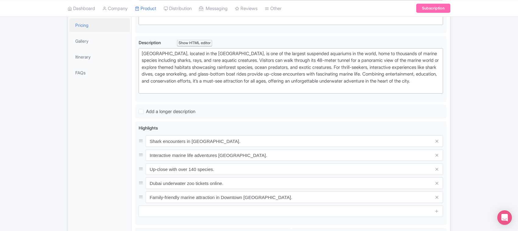
click at [84, 26] on link "Pricing" at bounding box center [99, 25] width 61 height 14
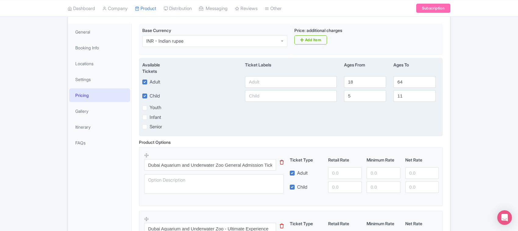
scroll to position [26, 0]
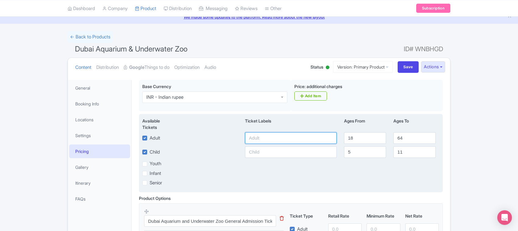
click at [270, 139] on input "text" at bounding box center [291, 138] width 92 height 12
paste input "2800"
drag, startPoint x: 264, startPoint y: 138, endPoint x: 210, endPoint y: 133, distance: 54.4
click at [210, 133] on div "Adult 2800 18 64" at bounding box center [291, 138] width 304 height 12
type input "4700"
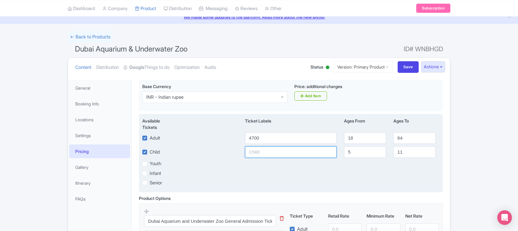
click at [258, 154] on input "text" at bounding box center [291, 152] width 92 height 12
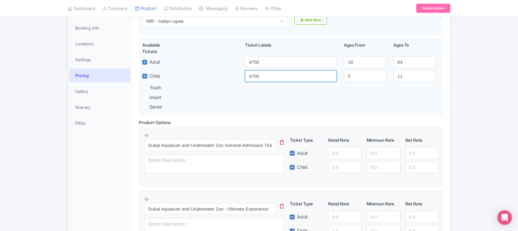
scroll to position [102, 0]
type input "4700"
click at [338, 155] on input "number" at bounding box center [344, 153] width 33 height 12
drag, startPoint x: 345, startPoint y: 155, endPoint x: 326, endPoint y: 157, distance: 19.3
click at [326, 157] on div "2800" at bounding box center [345, 153] width 38 height 12
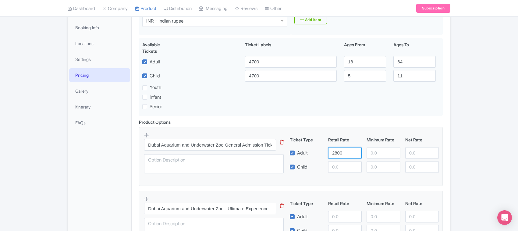
type input "2800"
paste input "2800"
type input "2800"
paste input "2800"
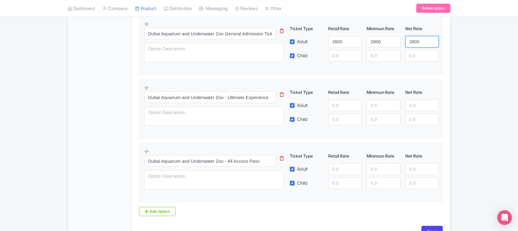
scroll to position [217, 0]
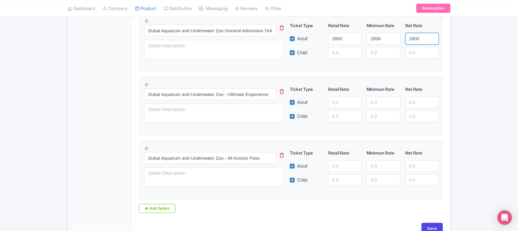
type input "2800"
click at [337, 101] on input "number" at bounding box center [344, 103] width 33 height 12
paste input "5380"
type input "5380"
click at [335, 120] on input "number" at bounding box center [344, 117] width 33 height 12
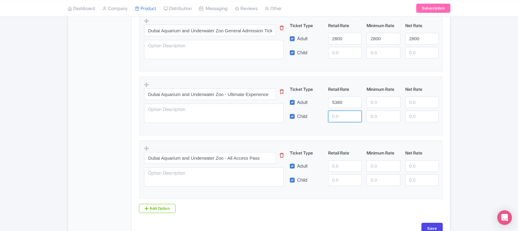
paste input "5380"
type input "5380"
click at [377, 103] on input "number" at bounding box center [382, 103] width 33 height 12
paste input "5380"
type input "5380"
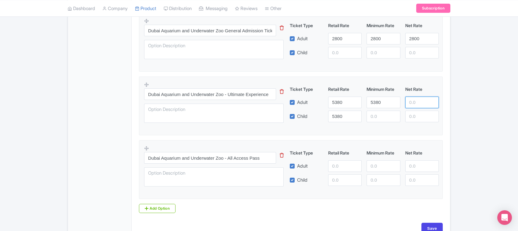
click at [412, 102] on input "number" at bounding box center [421, 103] width 33 height 12
paste input "5380"
type input "5380"
click at [377, 119] on input "number" at bounding box center [382, 117] width 33 height 12
paste input "5380"
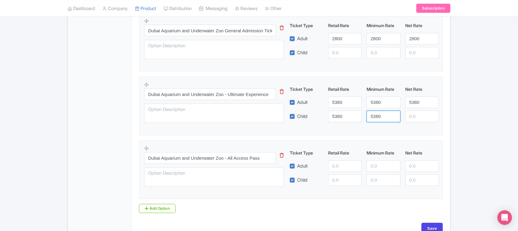
type input "5380"
click at [409, 118] on input "number" at bounding box center [421, 117] width 33 height 12
paste input "5380"
type input "5380"
click at [336, 163] on input "number" at bounding box center [344, 166] width 33 height 12
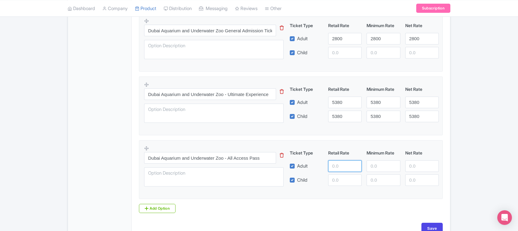
paste input "7999.00"
type input "7999.00"
click at [376, 165] on input "number" at bounding box center [382, 166] width 33 height 12
paste input "7999.00"
type input "7999.00"
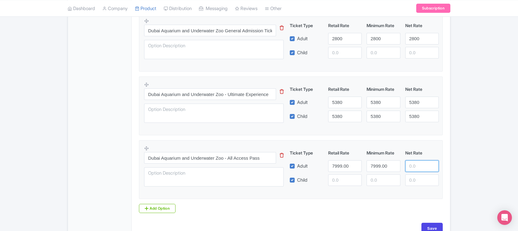
click at [415, 168] on input "number" at bounding box center [421, 166] width 33 height 12
paste input "7999.00"
type input "7999.00"
click at [414, 179] on input "number" at bounding box center [421, 180] width 33 height 12
paste input "7999.00"
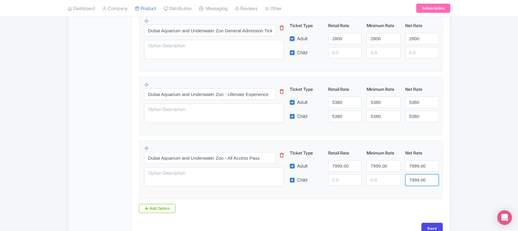
type input "7999.00"
click at [380, 183] on input "number" at bounding box center [382, 180] width 33 height 12
paste input "7999.00"
type input "7999.00"
click at [339, 181] on input "number" at bounding box center [344, 180] width 33 height 12
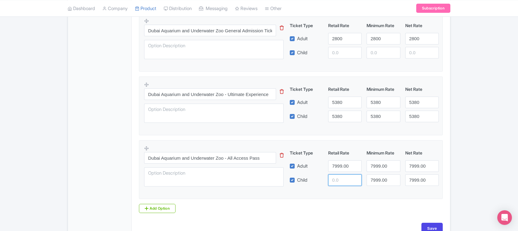
paste input "7999.00"
type input "7999.00"
drag, startPoint x: 344, startPoint y: 41, endPoint x: 323, endPoint y: 42, distance: 20.7
click at [323, 42] on div "Adult 2800 2800 2800" at bounding box center [364, 39] width 154 height 12
click at [343, 53] on input "number" at bounding box center [344, 53] width 33 height 12
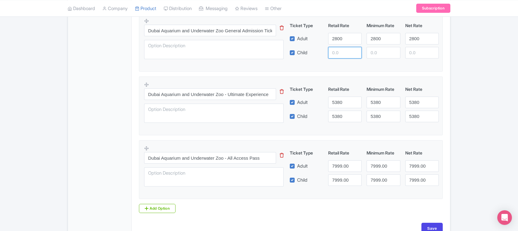
paste input "2800"
type input "2800"
click at [372, 54] on input "number" at bounding box center [382, 53] width 33 height 12
paste input "2800"
type input "2800"
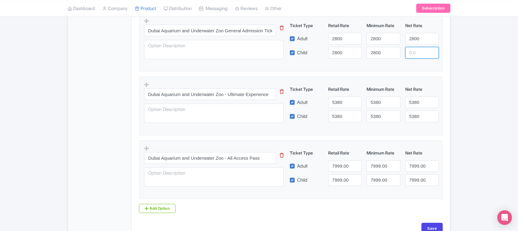
click at [409, 53] on input "number" at bounding box center [421, 53] width 33 height 12
paste input "2800"
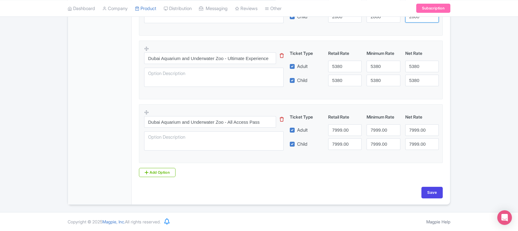
scroll to position [255, 0]
type input "2800"
click at [427, 193] on input "Save" at bounding box center [431, 193] width 21 height 12
type input "Saving..."
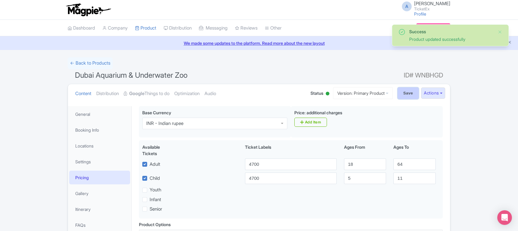
click at [401, 90] on input "Save" at bounding box center [407, 93] width 21 height 12
type input "Saving..."
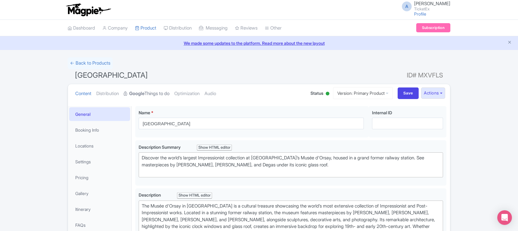
click at [153, 91] on link "Google Things to do" at bounding box center [147, 93] width 46 height 19
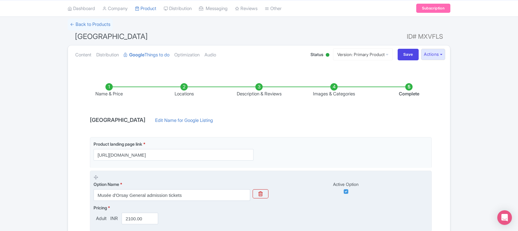
scroll to position [10, 0]
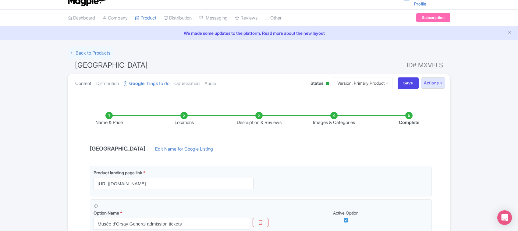
click at [86, 84] on link "Content" at bounding box center [83, 83] width 16 height 19
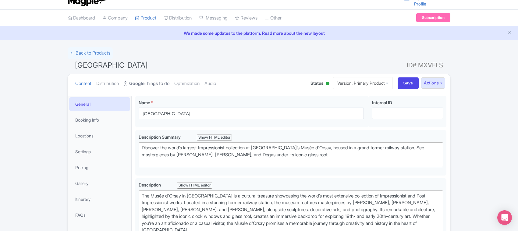
click at [142, 83] on strong "Google" at bounding box center [136, 83] width 15 height 7
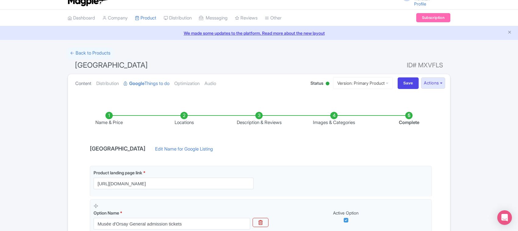
click at [85, 84] on link "Content" at bounding box center [83, 83] width 16 height 19
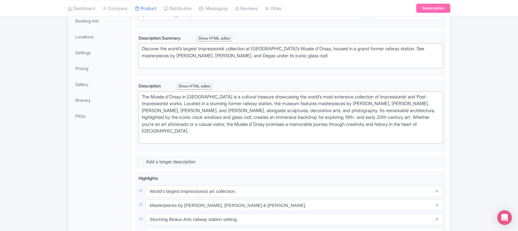
scroll to position [124, 0]
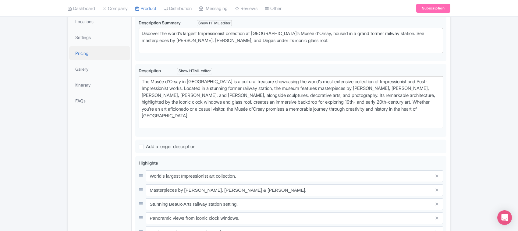
click at [87, 55] on link "Pricing" at bounding box center [99, 53] width 61 height 14
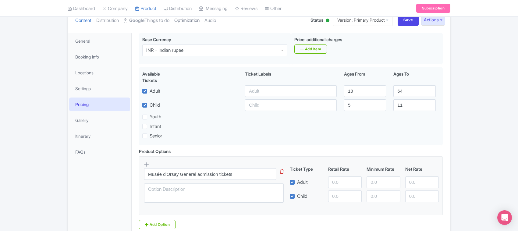
scroll to position [76, 0]
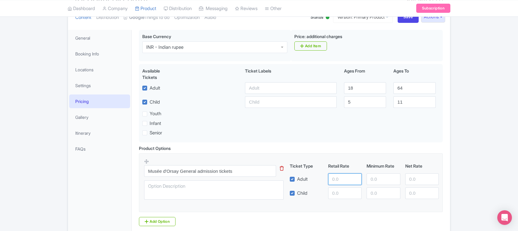
click at [338, 180] on input "number" at bounding box center [344, 179] width 33 height 12
paste input "1549.00"
type input "1549.00"
click at [338, 196] on input "number" at bounding box center [344, 193] width 33 height 12
paste input "1549.00"
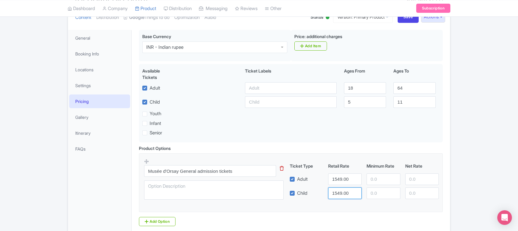
type input "1549.00"
paste input "1549.00"
click at [379, 182] on input "number" at bounding box center [382, 179] width 33 height 12
type input "1549.00"
click at [410, 180] on input "number" at bounding box center [421, 179] width 33 height 12
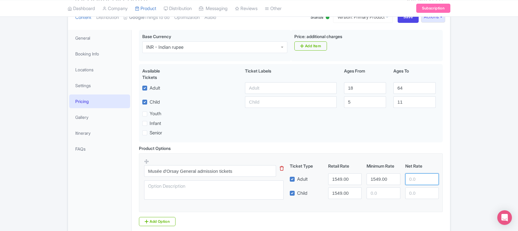
paste input "1549.00"
type input "1549.00"
click at [374, 190] on input "number" at bounding box center [382, 193] width 33 height 12
paste input "1549.00"
type input "1549.00"
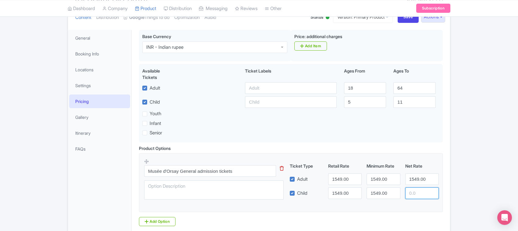
click at [405, 194] on input "number" at bounding box center [421, 193] width 33 height 12
paste input "1549.00"
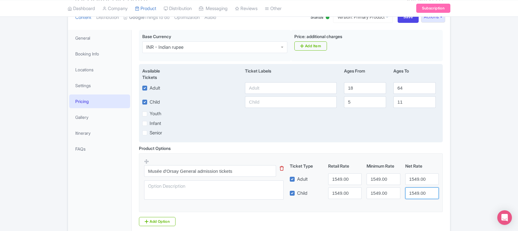
type input "1549.00"
click at [254, 92] on input "text" at bounding box center [291, 88] width 92 height 12
type input "2100"
click at [264, 104] on input "text" at bounding box center [291, 102] width 92 height 12
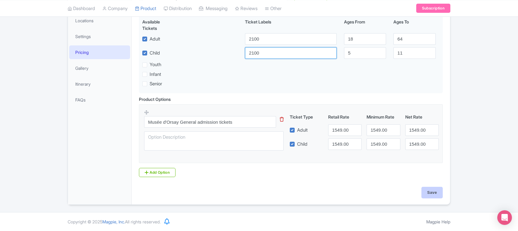
scroll to position [127, 0]
type input "2100"
click at [426, 195] on input "Save" at bounding box center [431, 193] width 21 height 12
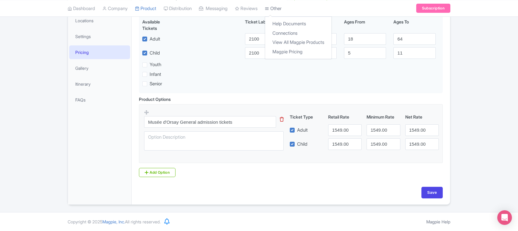
type input "Saving..."
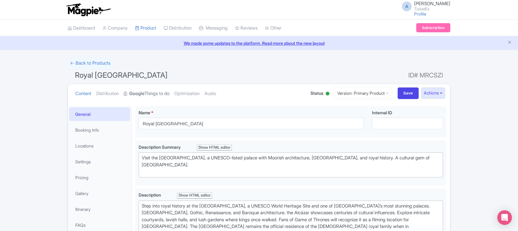
click at [154, 94] on link "Google Things to do" at bounding box center [147, 93] width 46 height 19
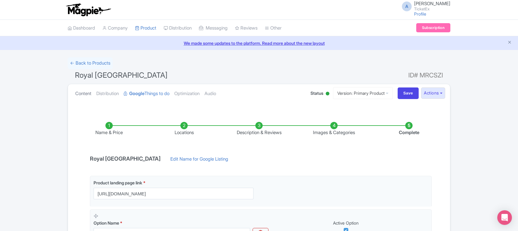
click at [78, 93] on link "Content" at bounding box center [83, 93] width 16 height 19
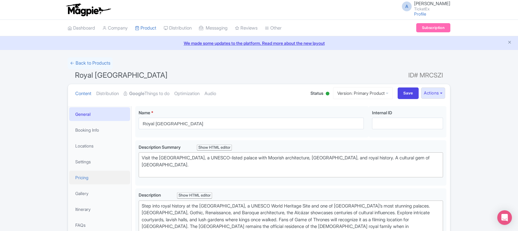
click at [86, 177] on link "Pricing" at bounding box center [99, 178] width 61 height 14
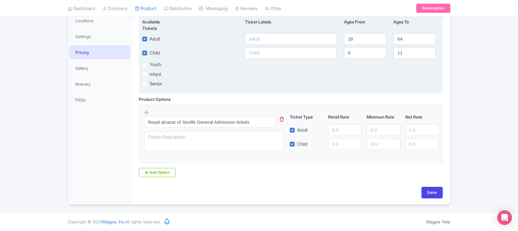
scroll to position [89, 0]
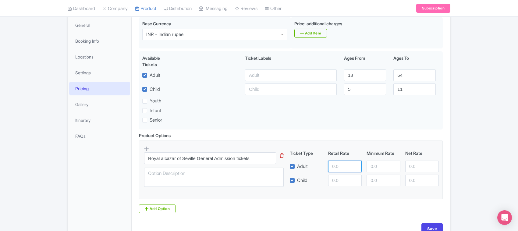
click at [336, 165] on input "number" at bounding box center [344, 166] width 33 height 12
paste input "1550"
type input "1550"
click at [337, 181] on input "number" at bounding box center [344, 180] width 33 height 12
paste input "1550"
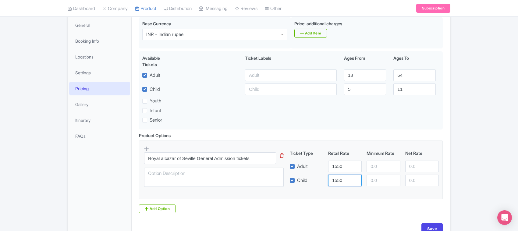
type input "1550"
click at [373, 168] on input "number" at bounding box center [382, 166] width 33 height 12
paste input "1550"
type input "1550"
click at [377, 177] on input "number" at bounding box center [382, 180] width 33 height 12
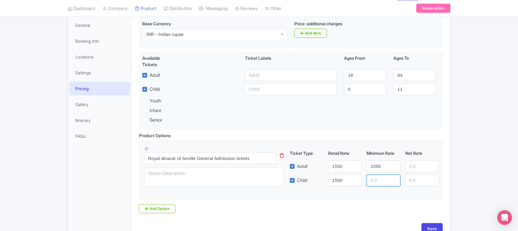
paste input "1550"
type input "1550"
click at [419, 167] on input "number" at bounding box center [421, 166] width 33 height 12
paste input "1550"
type input "1550"
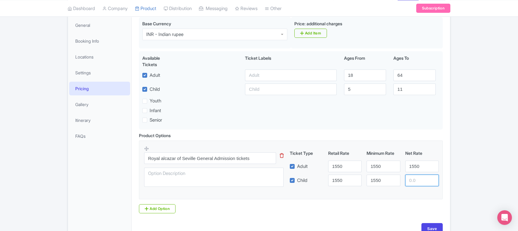
click at [413, 179] on input "number" at bounding box center [421, 180] width 33 height 12
paste input "1550"
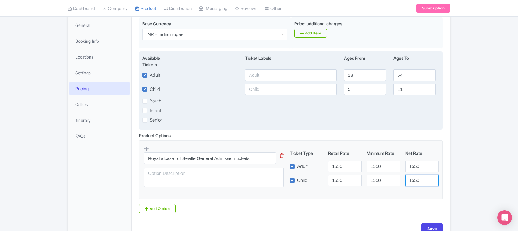
type input "1550"
click at [259, 75] on input "text" at bounding box center [291, 75] width 92 height 12
type input "2200"
click at [273, 88] on input "text" at bounding box center [291, 89] width 92 height 12
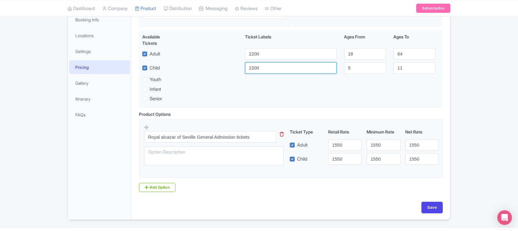
scroll to position [127, 0]
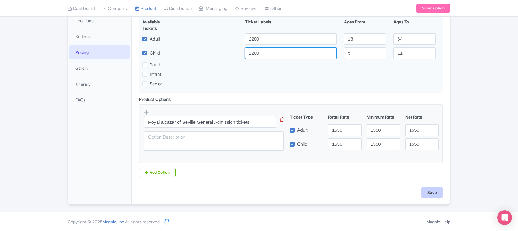
type input "2200"
click at [431, 194] on input "Save" at bounding box center [431, 193] width 21 height 12
type input "Saving..."
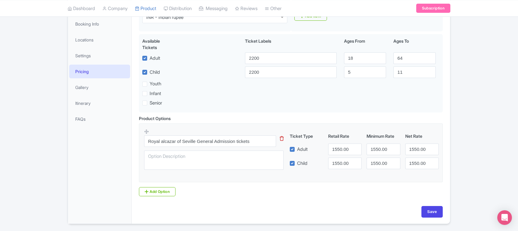
scroll to position [106, 0]
click at [434, 215] on input "Save" at bounding box center [431, 212] width 21 height 12
type input "Saving..."
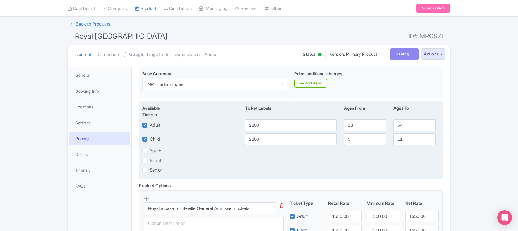
scroll to position [0, 0]
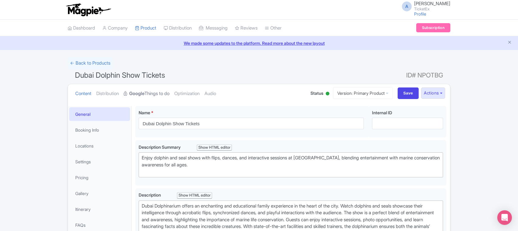
click at [162, 93] on link "Google Things to do" at bounding box center [147, 93] width 46 height 19
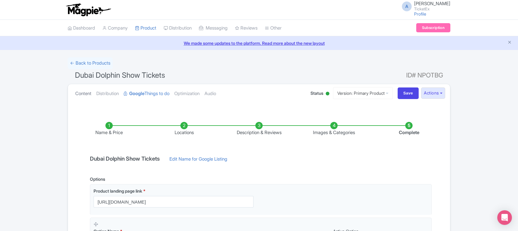
click at [81, 92] on link "Content" at bounding box center [83, 93] width 16 height 19
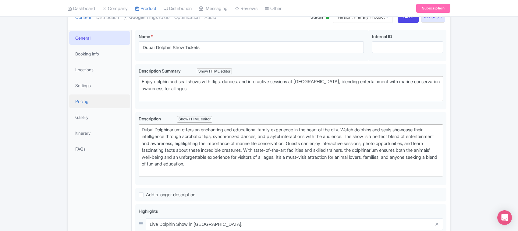
click at [83, 100] on link "Pricing" at bounding box center [99, 101] width 61 height 14
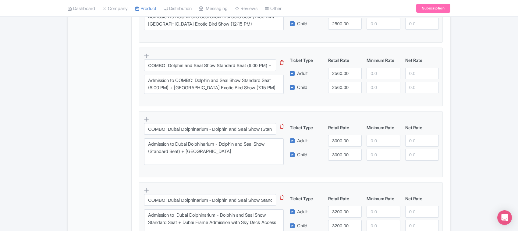
scroll to position [588, 0]
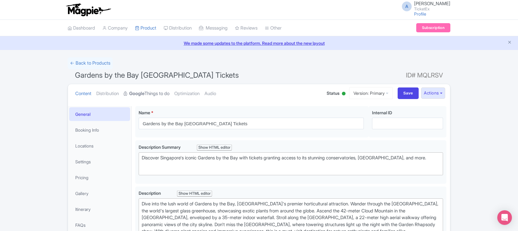
click at [157, 90] on link "Google Things to do" at bounding box center [147, 93] width 46 height 19
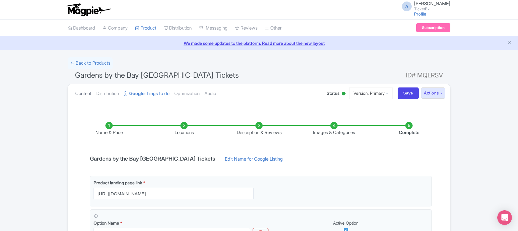
click at [84, 95] on link "Content" at bounding box center [83, 93] width 16 height 19
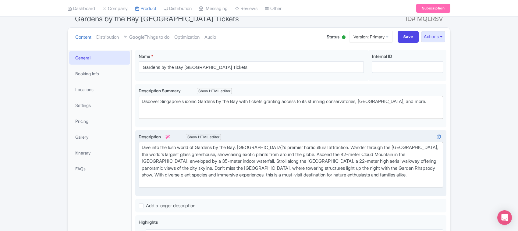
scroll to position [76, 0]
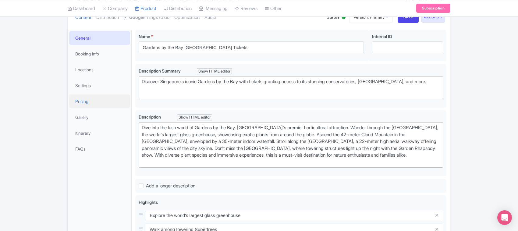
click at [84, 101] on link "Pricing" at bounding box center [99, 101] width 61 height 14
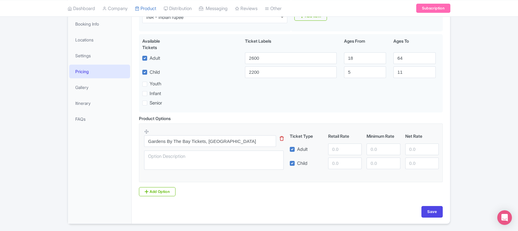
scroll to position [89, 0]
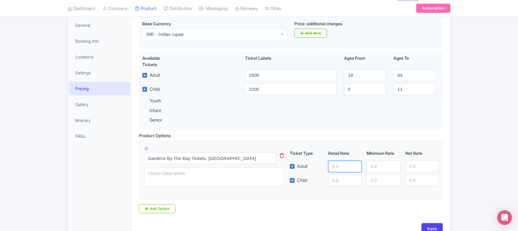
click at [332, 167] on input "number" at bounding box center [344, 166] width 33 height 12
click at [381, 166] on input "number" at bounding box center [382, 166] width 33 height 12
paste input "1492.29"
type input "1492.29"
click at [347, 168] on input "number" at bounding box center [344, 166] width 33 height 12
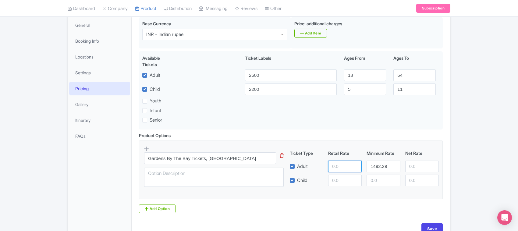
paste input "1492.29"
type input "1492.29"
click at [413, 168] on input "number" at bounding box center [421, 166] width 33 height 12
paste input "1492.29"
type input "1492.29"
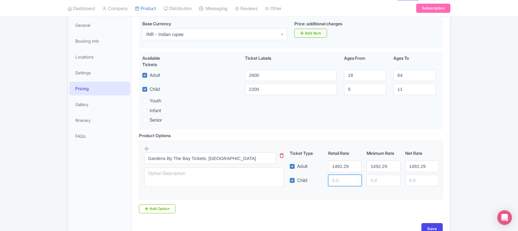
click at [337, 183] on input "number" at bounding box center [344, 180] width 33 height 12
paste input "1492.29"
type input "1492.29"
click at [363, 183] on div "1492.29" at bounding box center [345, 180] width 38 height 12
click at [375, 180] on input "number" at bounding box center [382, 180] width 33 height 12
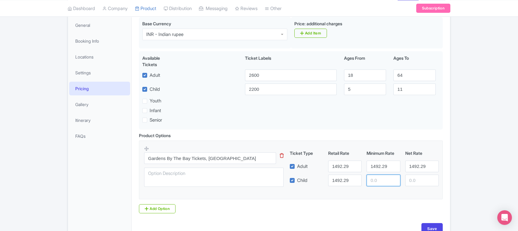
paste input "1492.29"
type input "1492.29"
click at [408, 180] on input "number" at bounding box center [421, 180] width 33 height 12
paste input "1492.29"
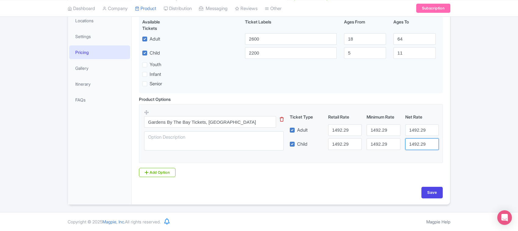
type input "1492.29"
click at [428, 194] on input "Save" at bounding box center [431, 193] width 21 height 12
type input "Saving..."
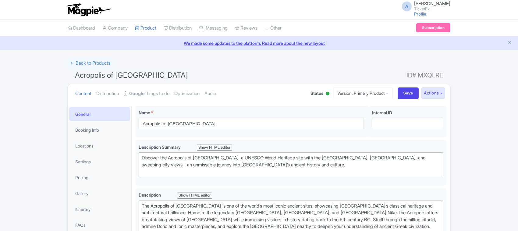
click at [139, 94] on strong "Google" at bounding box center [136, 93] width 15 height 7
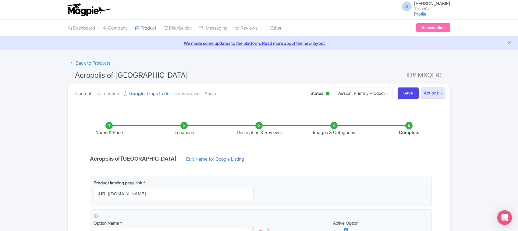
click at [78, 93] on link "Content" at bounding box center [83, 93] width 16 height 19
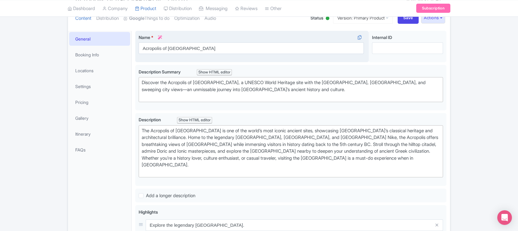
scroll to position [76, 0]
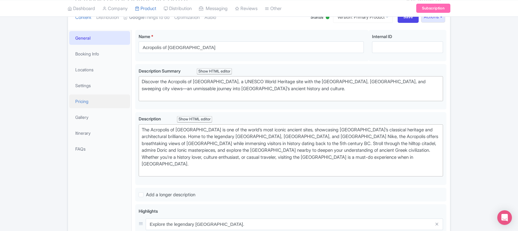
click at [82, 101] on link "Pricing" at bounding box center [99, 101] width 61 height 14
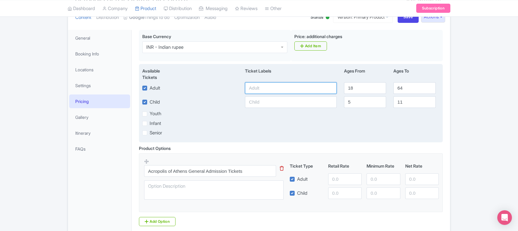
click at [263, 90] on input "text" at bounding box center [291, 88] width 92 height 12
type input "3700"
click at [258, 103] on input "text" at bounding box center [291, 102] width 92 height 12
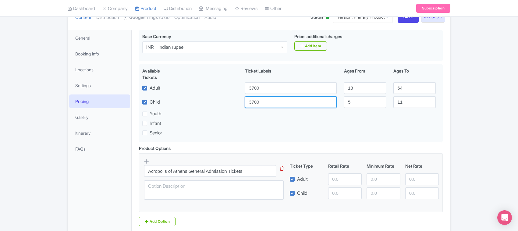
type input "3700"
click at [333, 183] on input "number" at bounding box center [344, 179] width 33 height 12
type input "3200"
paste input "3200"
type input "3200"
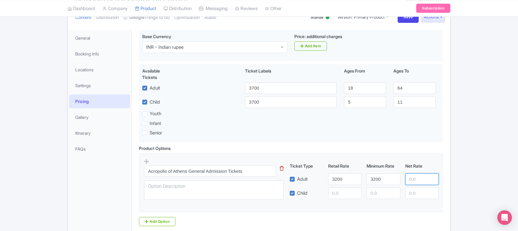
paste input "3200"
type input "3200"
click at [341, 198] on input "number" at bounding box center [344, 193] width 33 height 12
paste input "3200"
type input "3200"
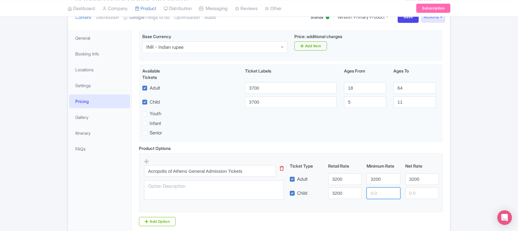
paste input "3200"
type input "3200"
paste input "3200"
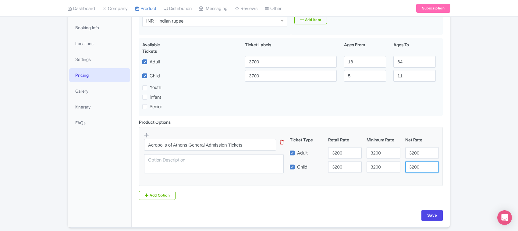
scroll to position [127, 0]
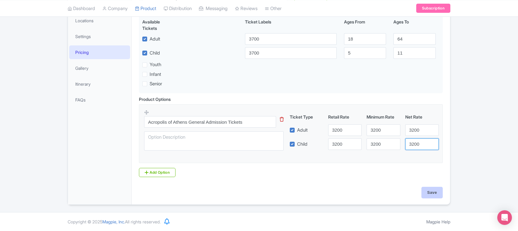
type input "3200"
click at [432, 191] on input "Save" at bounding box center [431, 193] width 21 height 12
type input "Saving..."
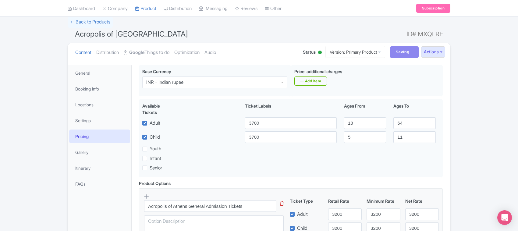
scroll to position [13, 0]
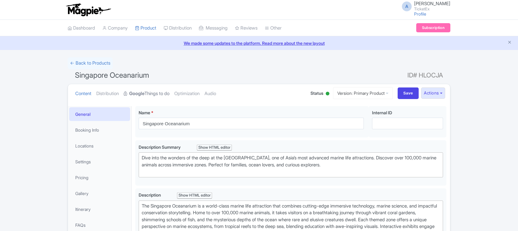
click at [153, 92] on link "Google Things to do" at bounding box center [147, 93] width 46 height 19
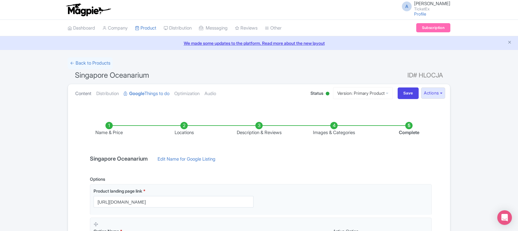
click at [84, 96] on link "Content" at bounding box center [83, 93] width 16 height 19
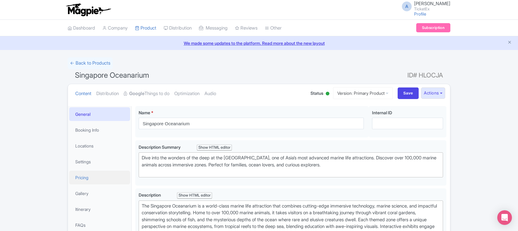
click at [91, 174] on link "Pricing" at bounding box center [99, 178] width 61 height 14
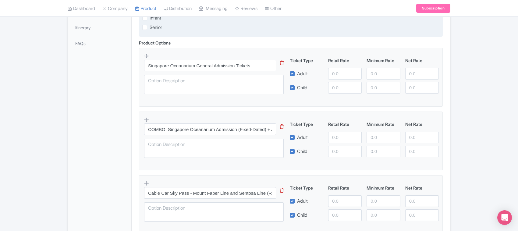
scroll to position [178, 0]
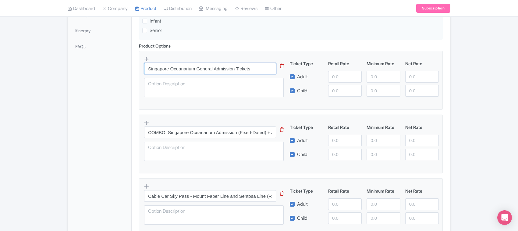
drag, startPoint x: 195, startPoint y: 70, endPoint x: 147, endPoint y: 67, distance: 48.2
click at [147, 67] on input "Singapore Oceanarium General Admission Tickets" at bounding box center [210, 69] width 132 height 12
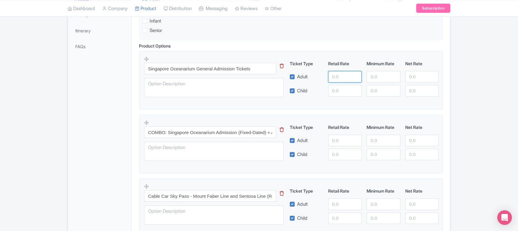
click at [340, 77] on input "number" at bounding box center [344, 77] width 33 height 12
type input "2600"
paste input "2600"
type input "2600"
paste input "2600"
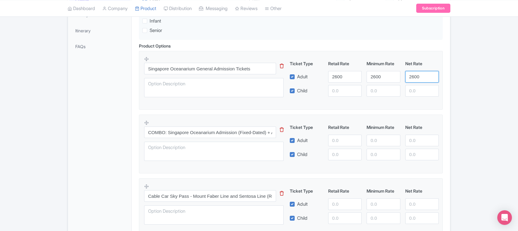
type input "2600"
click at [337, 92] on input "number" at bounding box center [344, 91] width 33 height 12
paste input "2600"
type input "2600"
paste input "2600"
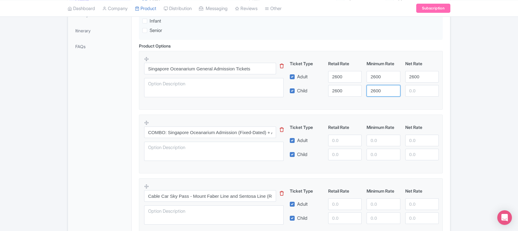
type input "2600"
paste input "2600"
type input "2600"
click at [337, 144] on input "number" at bounding box center [344, 141] width 33 height 12
paste input "5559"
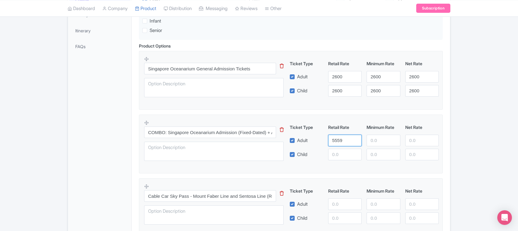
type input "5559"
paste input "5559"
type input "5559"
paste input "5559"
type input "5559"
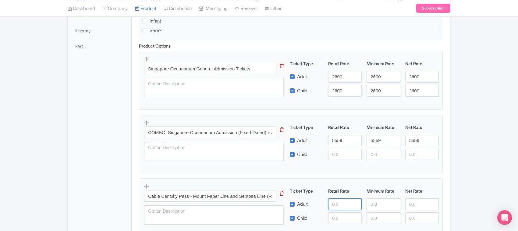
click at [340, 204] on input "number" at bounding box center [344, 204] width 33 height 12
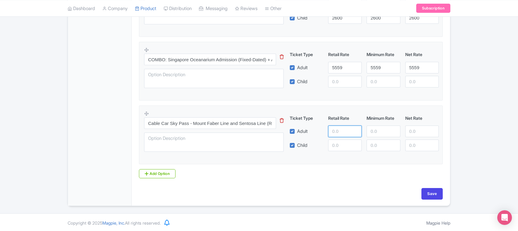
scroll to position [255, 0]
paste input "7200"
type input "7200"
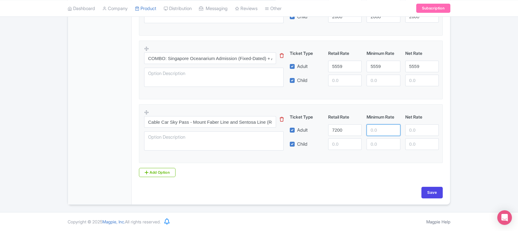
click at [378, 127] on input "number" at bounding box center [382, 130] width 33 height 12
paste input "7200"
type input "7200"
click at [407, 127] on input "number" at bounding box center [421, 130] width 33 height 12
paste input "7200"
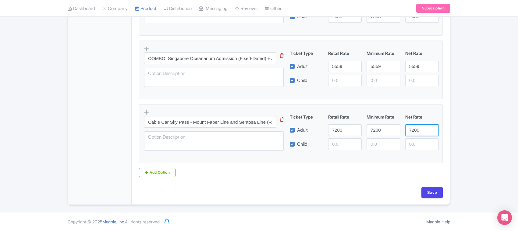
type input "7200"
click at [337, 142] on input "number" at bounding box center [344, 144] width 33 height 12
paste input "7200"
type input "7200"
click at [382, 145] on input "number" at bounding box center [382, 144] width 33 height 12
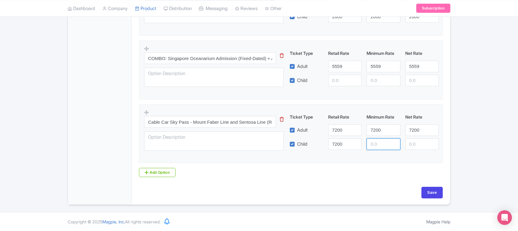
paste input "7200"
type input "7200"
click at [416, 145] on input "number" at bounding box center [421, 144] width 33 height 12
paste input "7200"
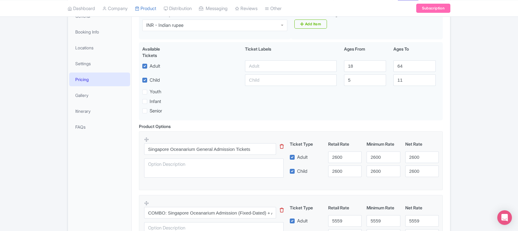
scroll to position [64, 0]
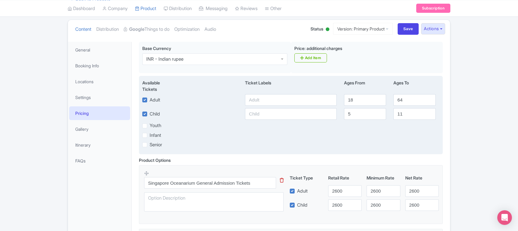
type input "7200"
click at [265, 102] on input "text" at bounding box center [291, 100] width 92 height 12
drag, startPoint x: 265, startPoint y: 102, endPoint x: 227, endPoint y: 100, distance: 38.1
click at [227, 100] on div "Adult 3200 18 64" at bounding box center [291, 100] width 304 height 12
type input "3200"
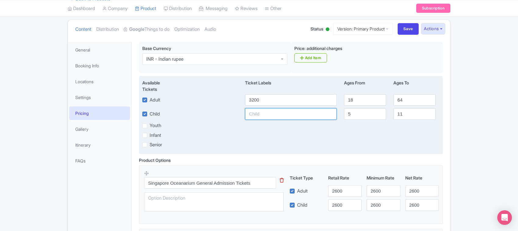
click at [283, 116] on input "text" at bounding box center [291, 114] width 92 height 12
paste input "3200"
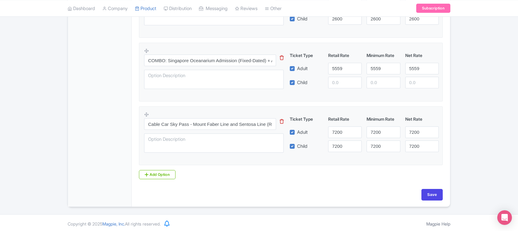
scroll to position [255, 0]
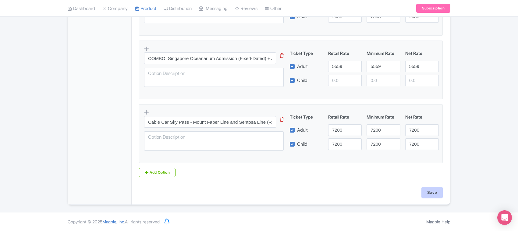
type input "3200"
click at [431, 191] on input "Save" at bounding box center [431, 193] width 21 height 12
type input "Saving..."
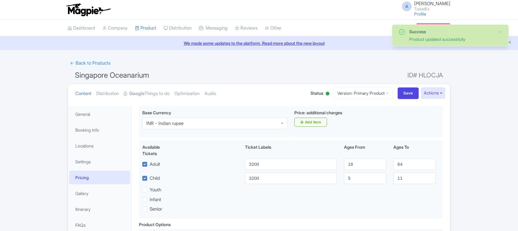
scroll to position [106, 0]
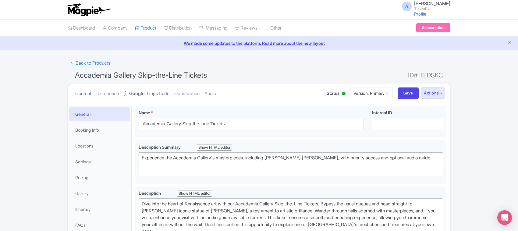
click at [155, 94] on link "Google Things to do" at bounding box center [147, 93] width 46 height 19
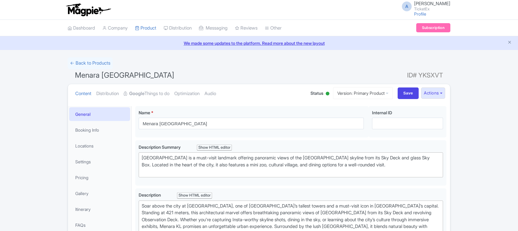
click at [160, 93] on link "Google Things to do" at bounding box center [147, 93] width 46 height 19
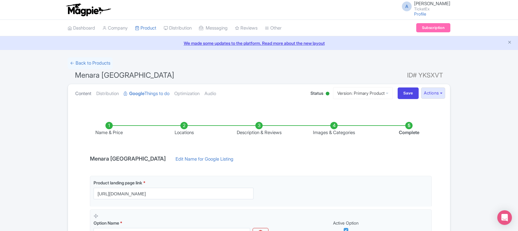
click at [80, 92] on link "Content" at bounding box center [83, 93] width 16 height 19
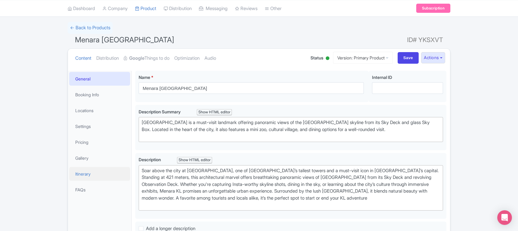
scroll to position [76, 0]
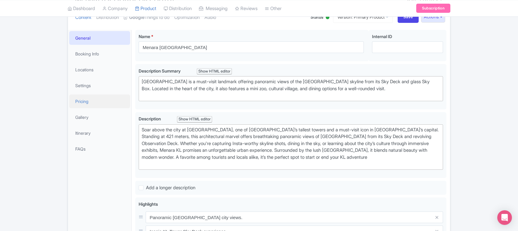
click at [86, 103] on link "Pricing" at bounding box center [99, 101] width 61 height 14
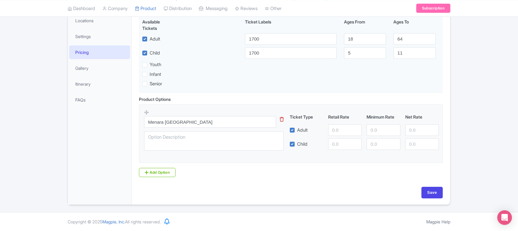
scroll to position [89, 0]
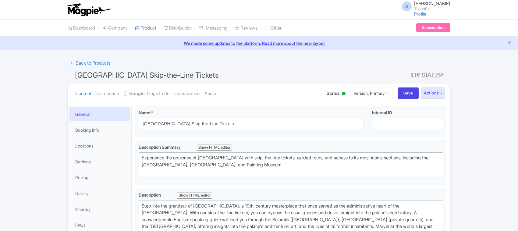
click at [150, 93] on link "Google Things to do" at bounding box center [147, 93] width 46 height 19
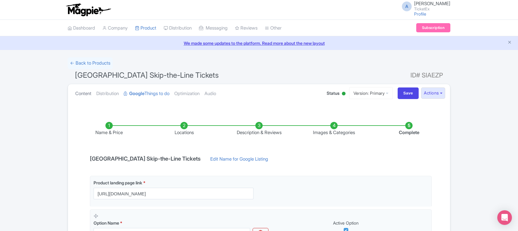
click at [87, 93] on link "Content" at bounding box center [83, 93] width 16 height 19
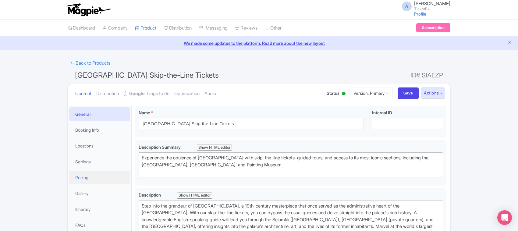
click at [86, 178] on link "Pricing" at bounding box center [99, 178] width 61 height 14
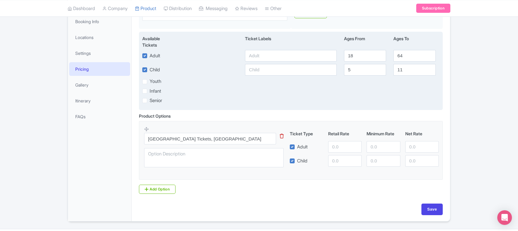
scroll to position [114, 0]
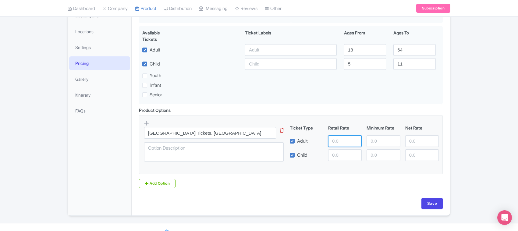
click at [341, 143] on input "number" at bounding box center [344, 141] width 33 height 12
paste input "2830.36"
type input "2830.36"
click at [373, 139] on input "number" at bounding box center [382, 141] width 33 height 12
paste input "2830.36"
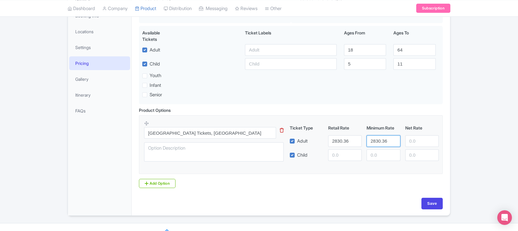
type input "2830.36"
click at [414, 140] on input "number" at bounding box center [421, 141] width 33 height 12
paste input "2830.36"
type input "2830.36"
click at [337, 158] on input "number" at bounding box center [344, 155] width 33 height 12
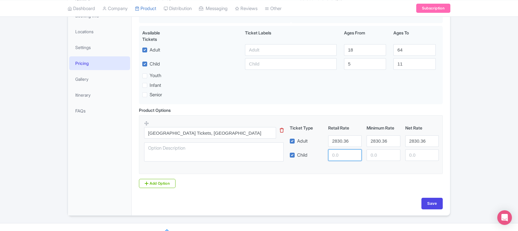
paste input "2830.36"
type input "2830.36"
click at [369, 155] on input "number" at bounding box center [382, 155] width 33 height 12
paste input "2830.36"
type input "2830.36"
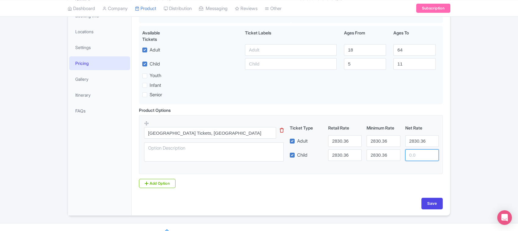
click at [414, 158] on input "number" at bounding box center [421, 155] width 33 height 12
paste input "2830.36"
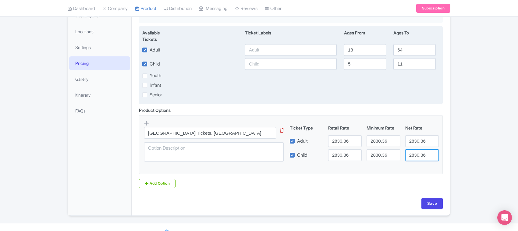
type input "2830.36"
click at [265, 50] on input "text" at bounding box center [291, 50] width 92 height 12
click at [266, 50] on input "text" at bounding box center [291, 50] width 92 height 12
type input "4600"
click at [279, 63] on input "text" at bounding box center [291, 64] width 92 height 12
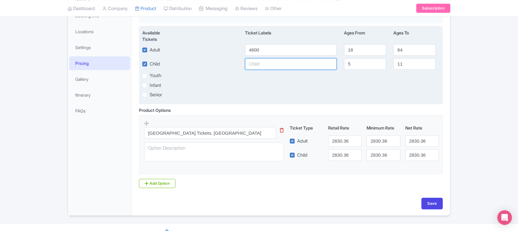
paste input "4600"
type input "4600"
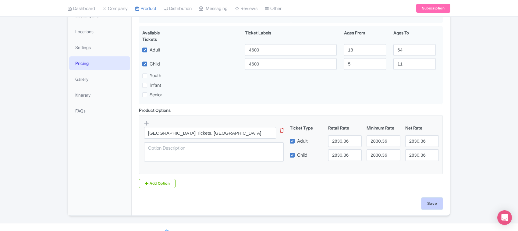
click at [425, 206] on input "Save" at bounding box center [431, 204] width 21 height 12
type input "Saving..."
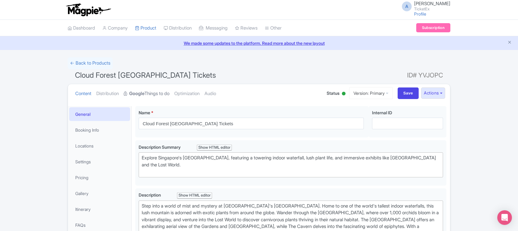
click at [148, 93] on link "Google Things to do" at bounding box center [147, 93] width 46 height 19
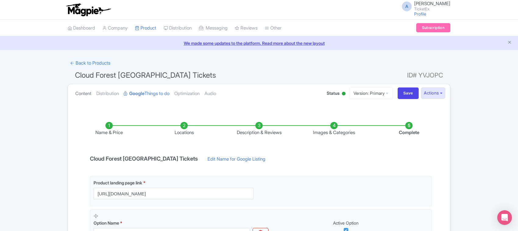
click at [88, 96] on link "Content" at bounding box center [83, 93] width 16 height 19
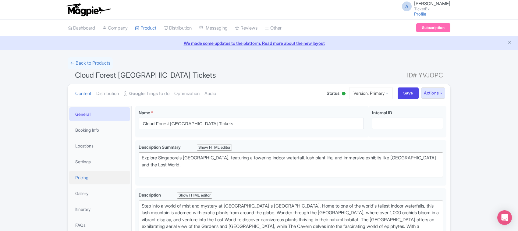
click at [86, 175] on link "Pricing" at bounding box center [99, 178] width 61 height 14
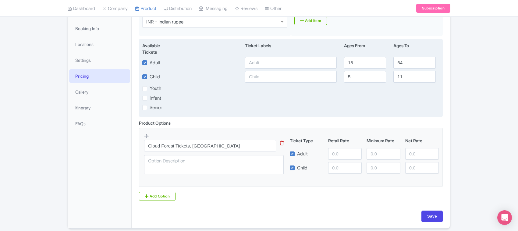
scroll to position [89, 0]
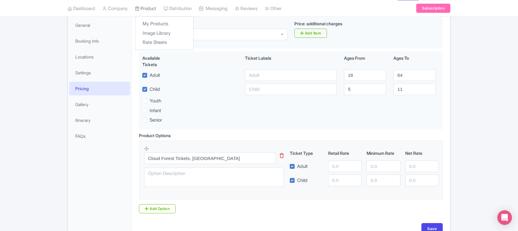
click at [147, 9] on link "Product" at bounding box center [145, 8] width 21 height 17
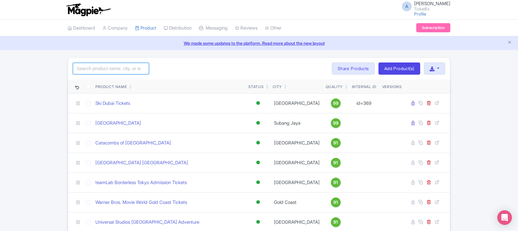
click at [115, 69] on input "search" at bounding box center [111, 69] width 76 height 12
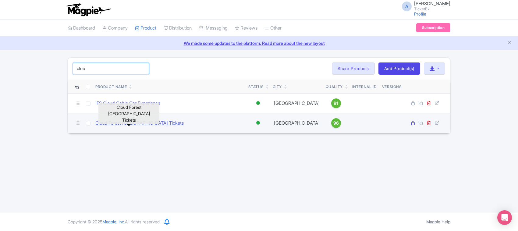
type input "clou"
click at [123, 121] on link "Cloud Forest [GEOGRAPHIC_DATA] Tickets" at bounding box center [139, 123] width 88 height 7
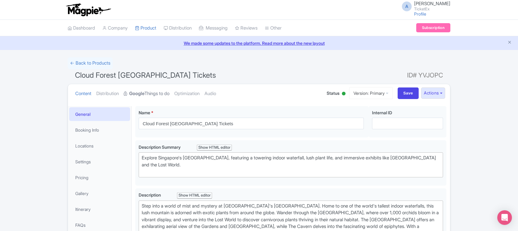
click at [149, 93] on link "Google Things to do" at bounding box center [147, 93] width 46 height 19
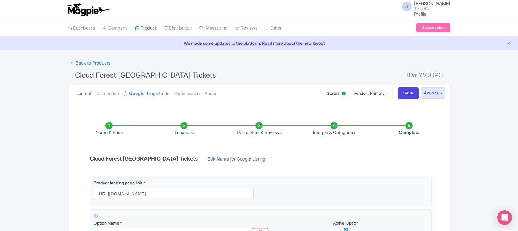
click at [82, 92] on link "Content" at bounding box center [83, 93] width 16 height 19
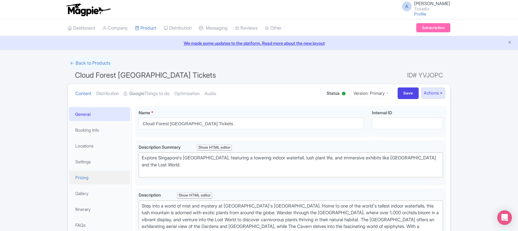
click at [93, 176] on link "Pricing" at bounding box center [99, 178] width 61 height 14
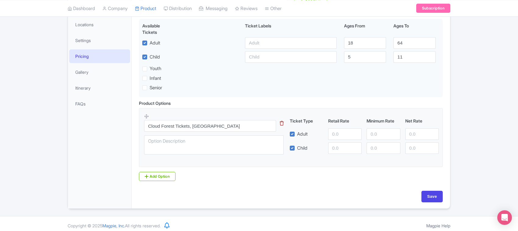
scroll to position [127, 0]
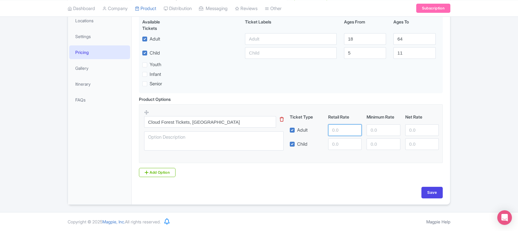
click at [337, 128] on input "number" at bounding box center [344, 130] width 33 height 12
paste input "1010.29"
type input "1010.29"
click at [384, 128] on input "number" at bounding box center [382, 130] width 33 height 12
paste input "1010.29"
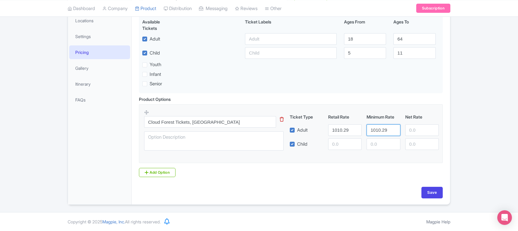
type input "1010.29"
click at [416, 128] on input "number" at bounding box center [421, 130] width 33 height 12
paste input "1010.29"
type input "1010.29"
click at [347, 144] on input "number" at bounding box center [344, 144] width 33 height 12
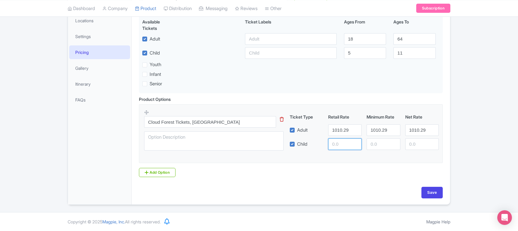
paste input "1010.29"
type input "1010.29"
click at [376, 140] on input "number" at bounding box center [382, 144] width 33 height 12
paste input "1010.29"
type input "1010.29"
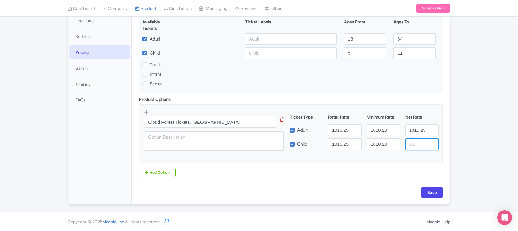
click at [413, 143] on input "number" at bounding box center [421, 144] width 33 height 12
paste input "1010.29"
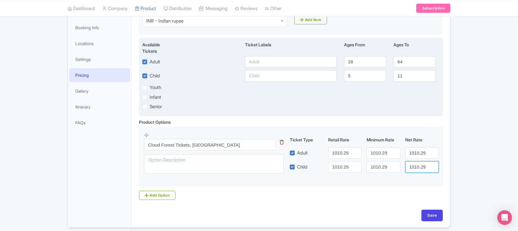
scroll to position [89, 0]
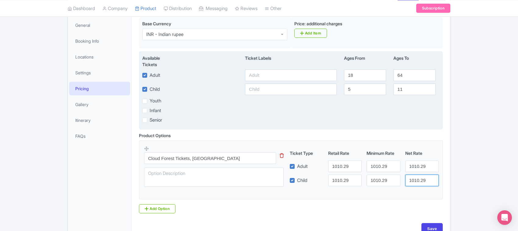
type input "1010.29"
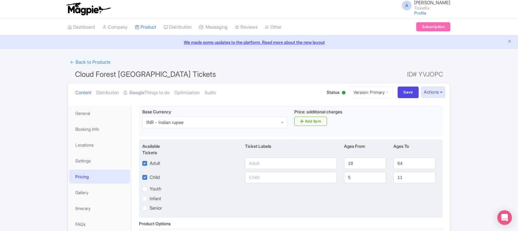
scroll to position [0, 0]
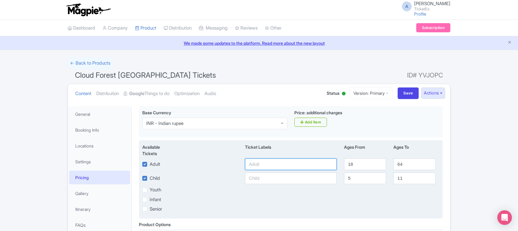
click at [272, 167] on input "text" at bounding box center [291, 164] width 92 height 12
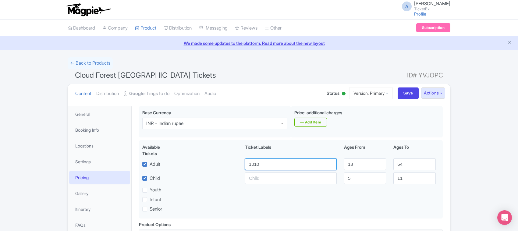
type input "1010"
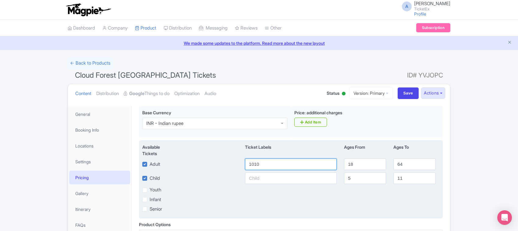
drag, startPoint x: 267, startPoint y: 165, endPoint x: 206, endPoint y: 167, distance: 60.9
click at [206, 167] on div "Adult 1010 18 64" at bounding box center [291, 164] width 304 height 12
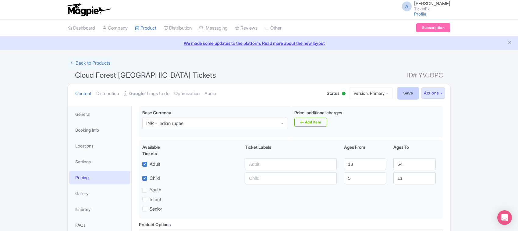
click at [399, 90] on input "Save" at bounding box center [407, 93] width 21 height 12
type input "Saving..."
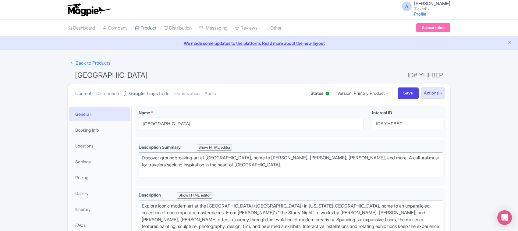
click at [143, 92] on strong "Google" at bounding box center [136, 93] width 15 height 7
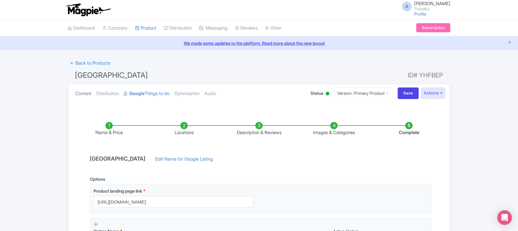
click at [84, 93] on link "Content" at bounding box center [83, 93] width 16 height 19
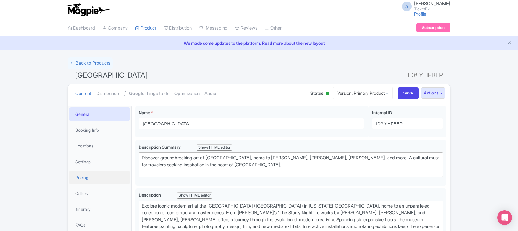
click at [87, 176] on link "Pricing" at bounding box center [99, 178] width 61 height 14
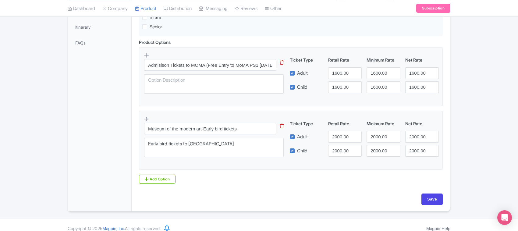
scroll to position [191, 0]
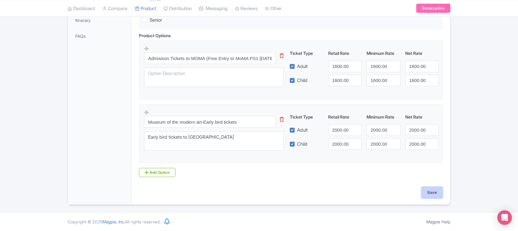
click at [432, 191] on input "Save" at bounding box center [431, 193] width 21 height 12
type input "Saving..."
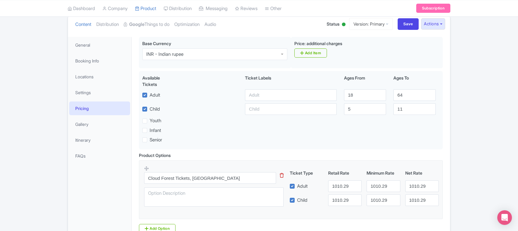
scroll to position [51, 0]
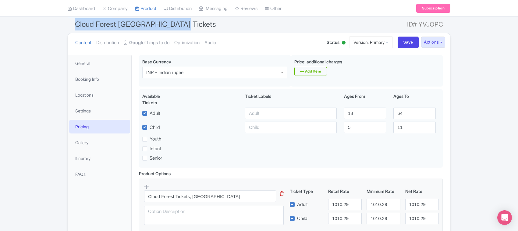
drag, startPoint x: 179, startPoint y: 25, endPoint x: 71, endPoint y: 27, distance: 108.1
click at [71, 27] on h1 "Cloud Forest Singapore Tickets ID# YVJOPC" at bounding box center [259, 25] width 382 height 15
copy span "Cloud Forest Singapore Tickets"
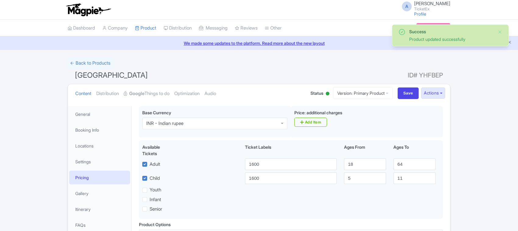
scroll to position [106, 0]
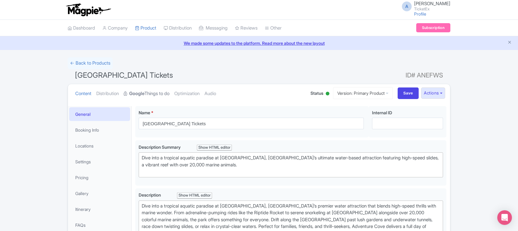
click at [143, 96] on strong "Google" at bounding box center [136, 93] width 15 height 7
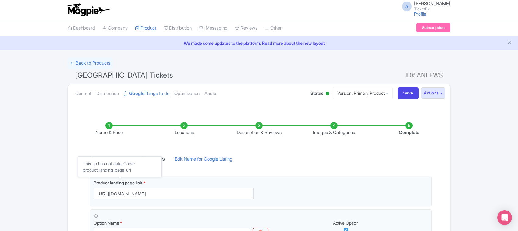
click at [83, 83] on h1 "Adventure Cove Waterpark Tickets ID# ANEFWS" at bounding box center [259, 76] width 382 height 15
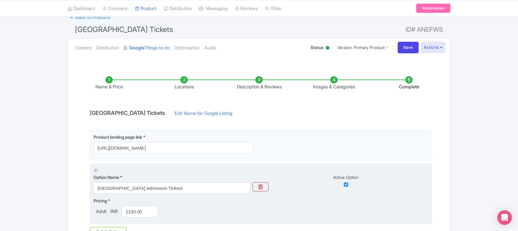
scroll to position [10, 0]
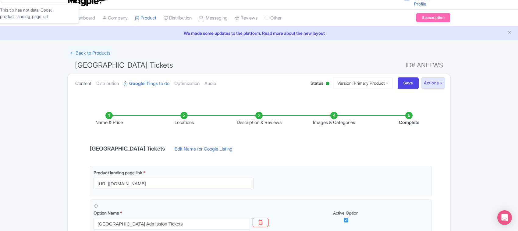
click at [83, 85] on link "Content" at bounding box center [83, 83] width 16 height 19
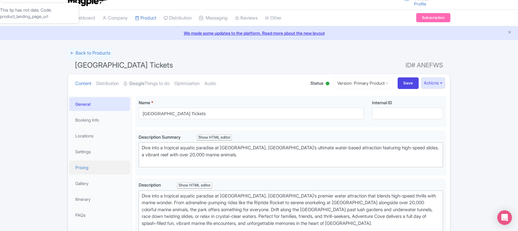
click at [81, 171] on link "Pricing" at bounding box center [99, 167] width 61 height 14
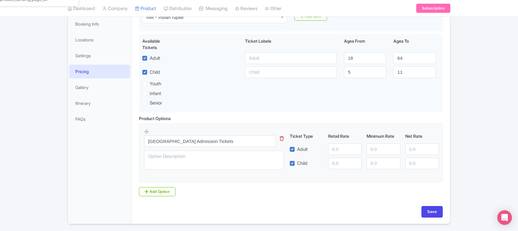
scroll to position [89, 0]
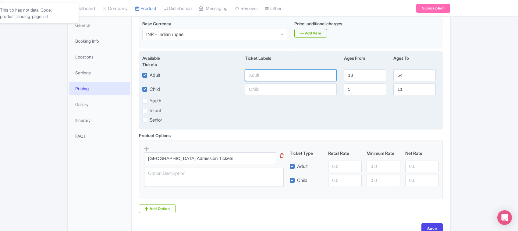
click at [270, 78] on input "text" at bounding box center [291, 75] width 92 height 12
type input "2800"
click at [269, 88] on input "text" at bounding box center [291, 89] width 92 height 12
paste input "2800"
type input "2800"
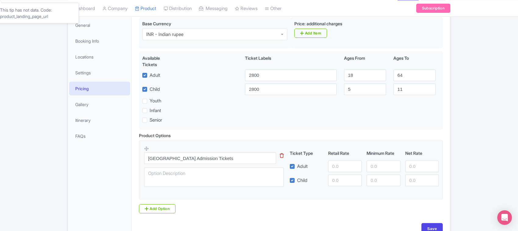
drag, startPoint x: 325, startPoint y: 124, endPoint x: 360, endPoint y: 166, distance: 54.5
click at [336, 136] on div "Base Currency i INR - Indian rupee INR - Indian rupee Price: additional charges…" at bounding box center [290, 120] width 311 height 206
click at [347, 168] on input "number" at bounding box center [344, 166] width 33 height 12
type input "2100"
paste input "2100"
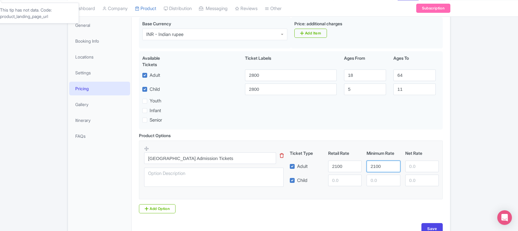
type input "2100"
paste input "2100"
type input "2100"
click at [339, 182] on input "number" at bounding box center [344, 180] width 33 height 12
paste input "2100"
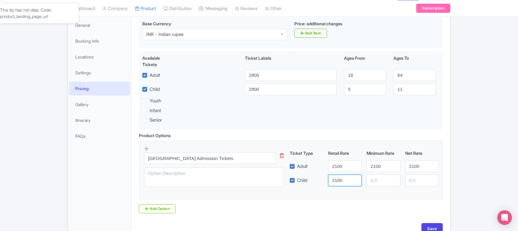
type input "2100"
paste input "2100"
type input "2100"
paste input "2100"
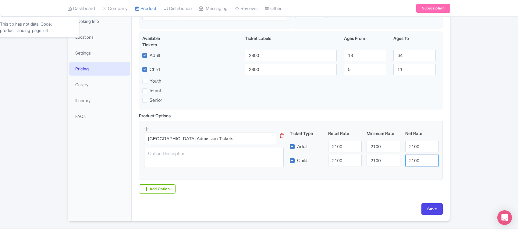
scroll to position [127, 0]
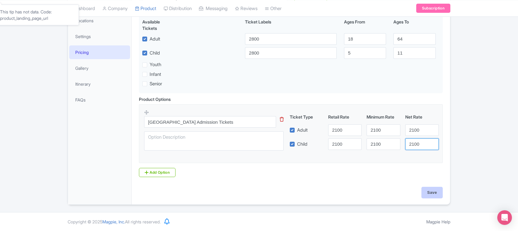
type input "2100"
click at [432, 194] on input "Save" at bounding box center [431, 193] width 21 height 12
type input "Saving..."
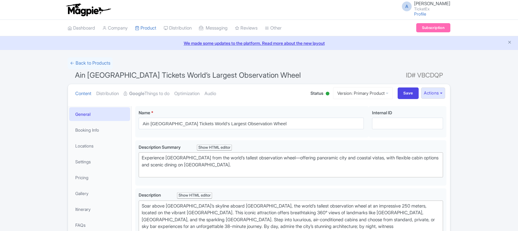
scroll to position [38, 0]
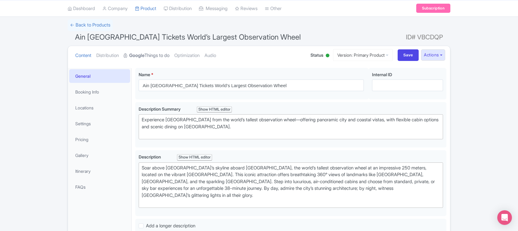
click at [143, 53] on strong "Google" at bounding box center [136, 55] width 15 height 7
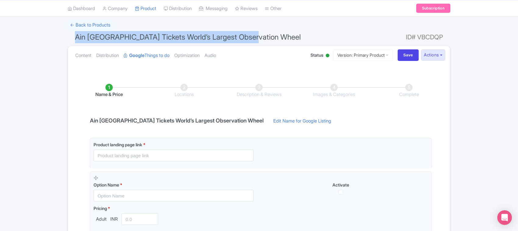
drag, startPoint x: 256, startPoint y: 37, endPoint x: 72, endPoint y: 41, distance: 184.0
click at [72, 41] on h1 "Ain Dubai Tickets World’s Largest Observation Wheel ID# VBCDQP" at bounding box center [259, 38] width 382 height 15
copy span "Ain Dubai Tickets World’s Largest Observation Wheel"
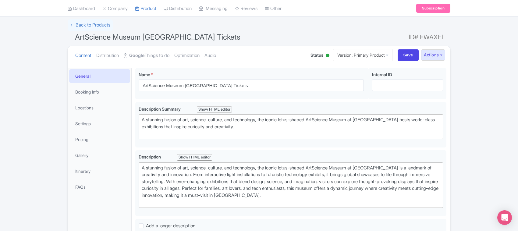
scroll to position [38, 0]
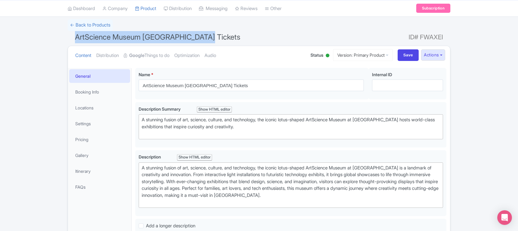
drag, startPoint x: 224, startPoint y: 37, endPoint x: 56, endPoint y: 36, distance: 168.1
click at [56, 36] on div "← Back to Products ArtScience Museum [GEOGRAPHIC_DATA] Tickets ID# FWAXEI Conte…" at bounding box center [259, 220] width 518 height 403
copy span "ArtScience Museum [GEOGRAPHIC_DATA] Tickets"
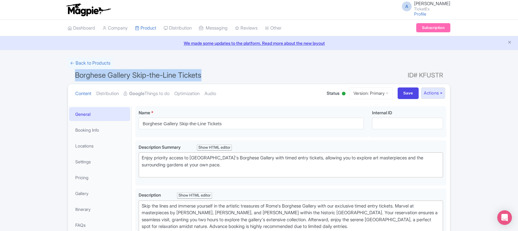
drag, startPoint x: 212, startPoint y: 76, endPoint x: 71, endPoint y: 76, distance: 141.0
click at [71, 76] on h1 "Borghese Gallery Skip-the-Line Tickets ID# KFUSTR" at bounding box center [259, 76] width 382 height 15
copy span "Borghese Gallery Skip-the-Line Tickets"
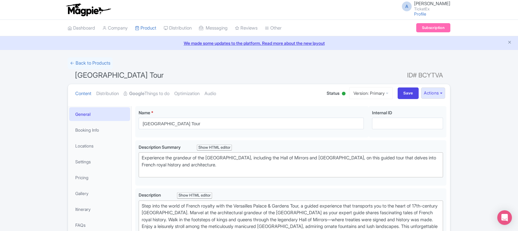
scroll to position [38, 0]
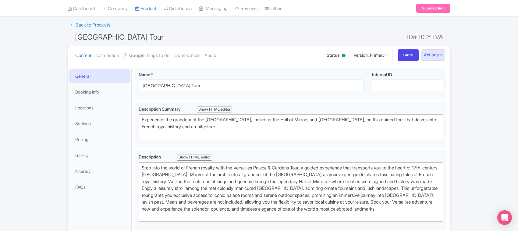
drag, startPoint x: 183, startPoint y: 37, endPoint x: 74, endPoint y: 38, distance: 109.6
click at [74, 38] on h1 "Versailles Palace & Gardens Tour ID# BCYTVA" at bounding box center [259, 38] width 382 height 15
copy span "Versailles Palace & Gardens Tour"
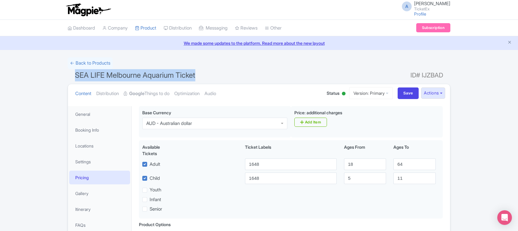
drag, startPoint x: 206, startPoint y: 75, endPoint x: 75, endPoint y: 76, distance: 131.3
click at [75, 76] on h1 "SEA LIFE Melbourne Aquarium Ticket ID# IJZBAD" at bounding box center [259, 76] width 382 height 15
copy span "SEA LIFE Melbourne Aquarium Ticket"
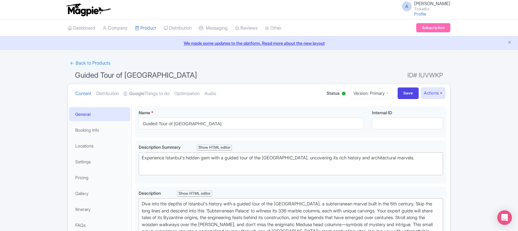
drag, startPoint x: 222, startPoint y: 75, endPoint x: 75, endPoint y: 77, distance: 147.7
click at [75, 77] on h1 "Guided Tour of [GEOGRAPHIC_DATA] ID# IUVWKP" at bounding box center [259, 76] width 382 height 15
copy span "Guided Tour of Basilica Cistern Istanbul"
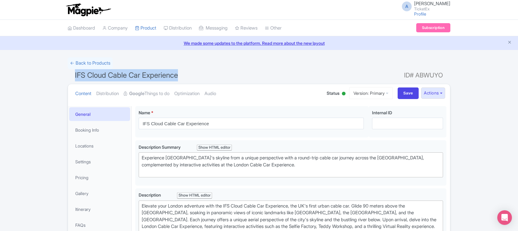
drag, startPoint x: 185, startPoint y: 77, endPoint x: 74, endPoint y: 77, distance: 111.2
click at [74, 77] on h1 "IFS Cloud Cable Car Experience ID# ABWUYO" at bounding box center [259, 76] width 382 height 15
copy span "IFS Cloud Cable Car Experience"
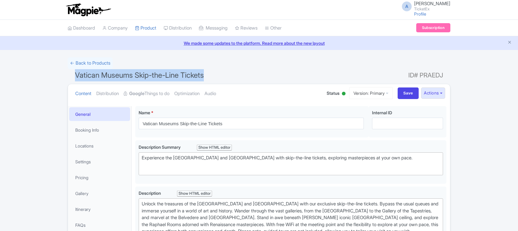
click at [75, 77] on h1 "Vatican Museums Skip-the-Line Tickets ID# PRAEDJ" at bounding box center [259, 76] width 382 height 15
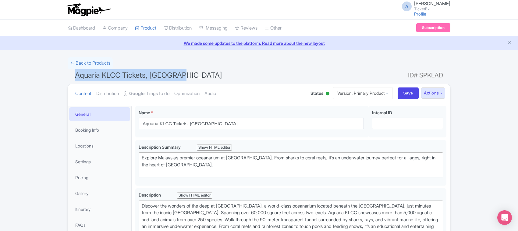
click at [73, 74] on h1 "Aquaria KLCC Tickets, Malaysia ID# SPKLAD" at bounding box center [259, 76] width 382 height 15
click at [153, 91] on link "Google Things to do" at bounding box center [147, 93] width 46 height 19
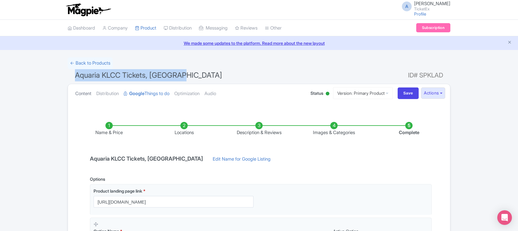
click at [84, 94] on link "Content" at bounding box center [83, 93] width 16 height 19
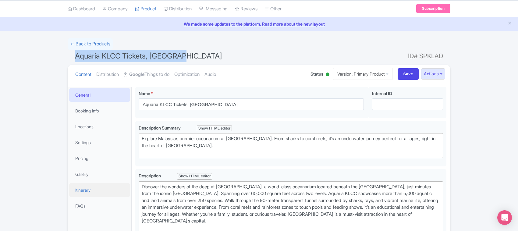
scroll to position [38, 0]
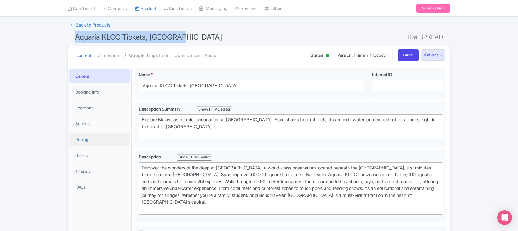
click at [80, 139] on link "Pricing" at bounding box center [99, 139] width 61 height 14
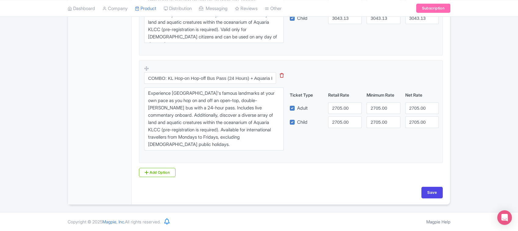
scroll to position [513, 0]
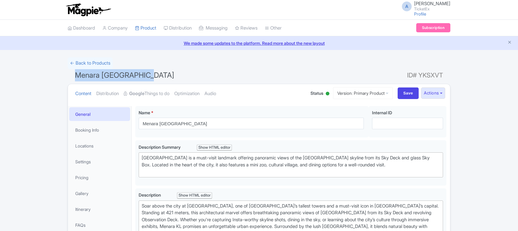
drag, startPoint x: 0, startPoint y: 0, endPoint x: 63, endPoint y: 75, distance: 98.1
